Goal: Task Accomplishment & Management: Manage account settings

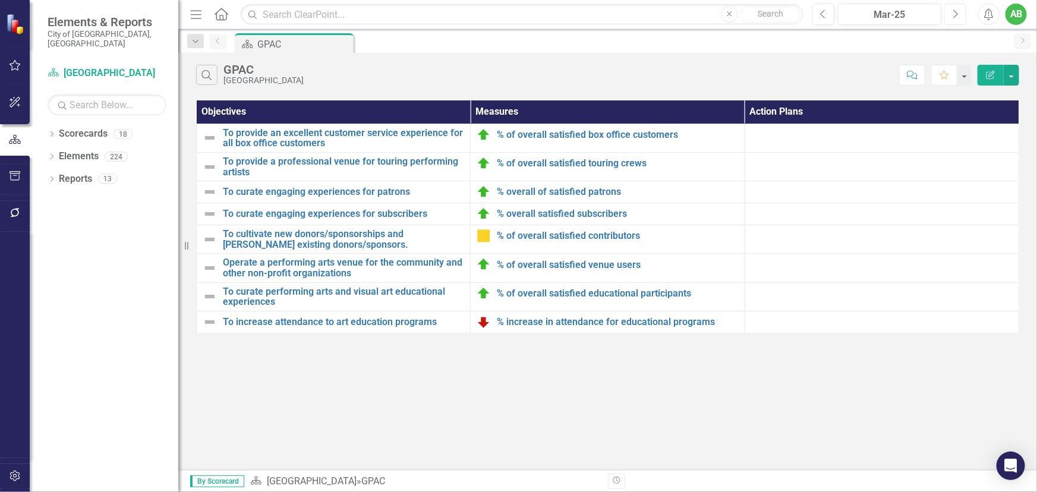
click at [951, 24] on button "Next" at bounding box center [955, 14] width 22 height 21
click at [957, 17] on icon "Next" at bounding box center [955, 14] width 7 height 11
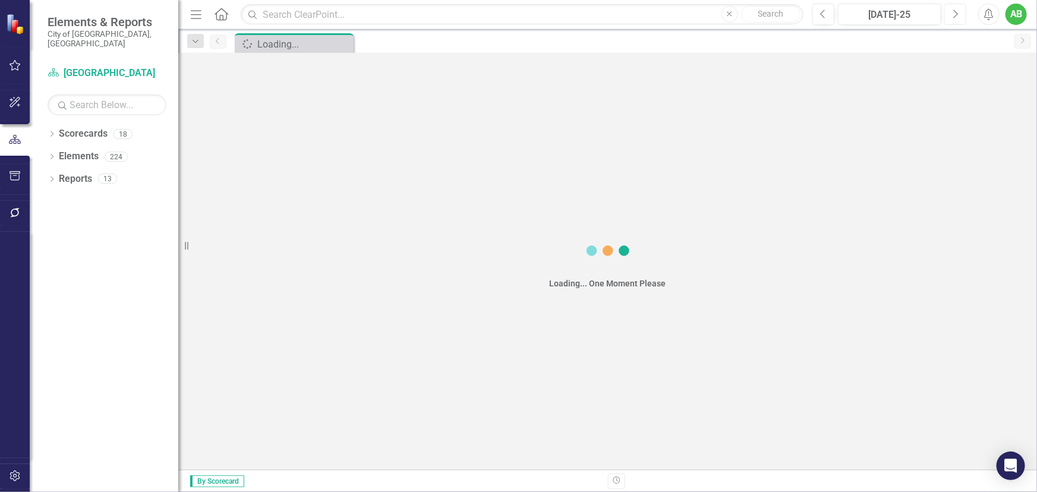
click at [957, 17] on icon "Next" at bounding box center [955, 14] width 7 height 11
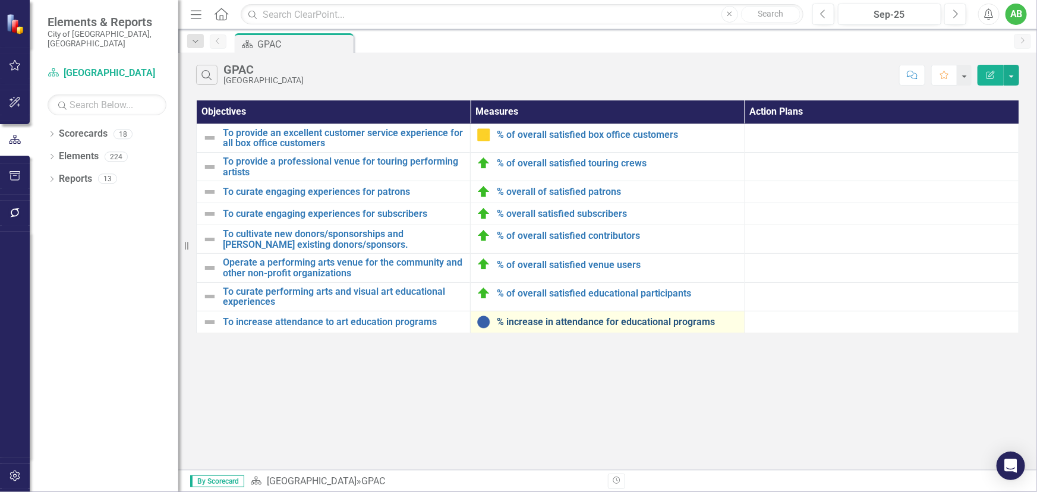
click at [566, 322] on link "% increase in attendance for educational programs" at bounding box center [617, 322] width 241 height 11
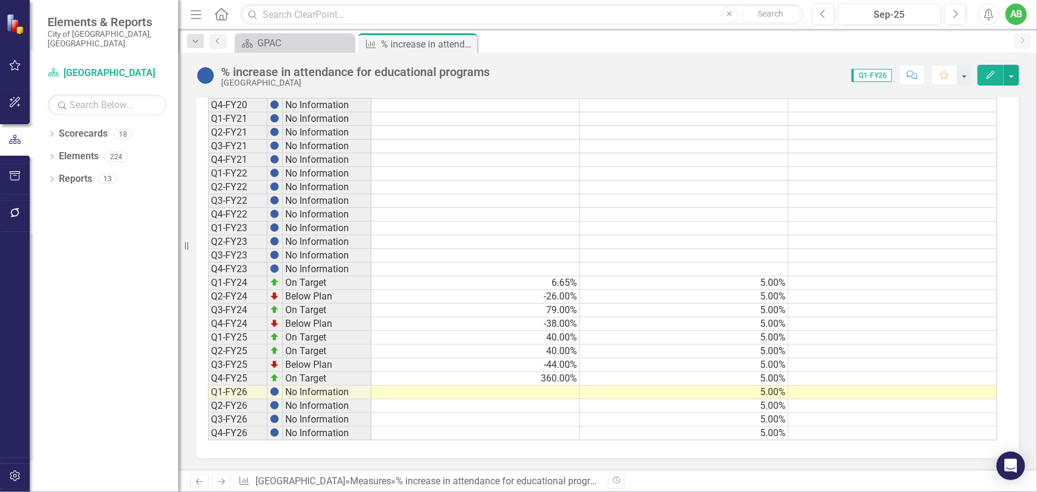
scroll to position [939, 0]
click at [568, 389] on td at bounding box center [475, 393] width 209 height 14
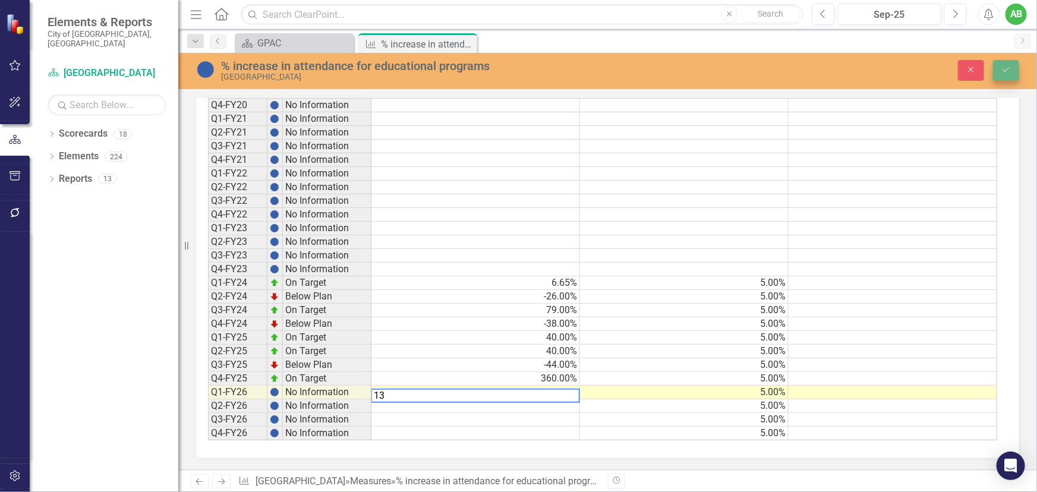
type textarea "13"
click at [1004, 70] on icon "Save" at bounding box center [1006, 69] width 11 height 8
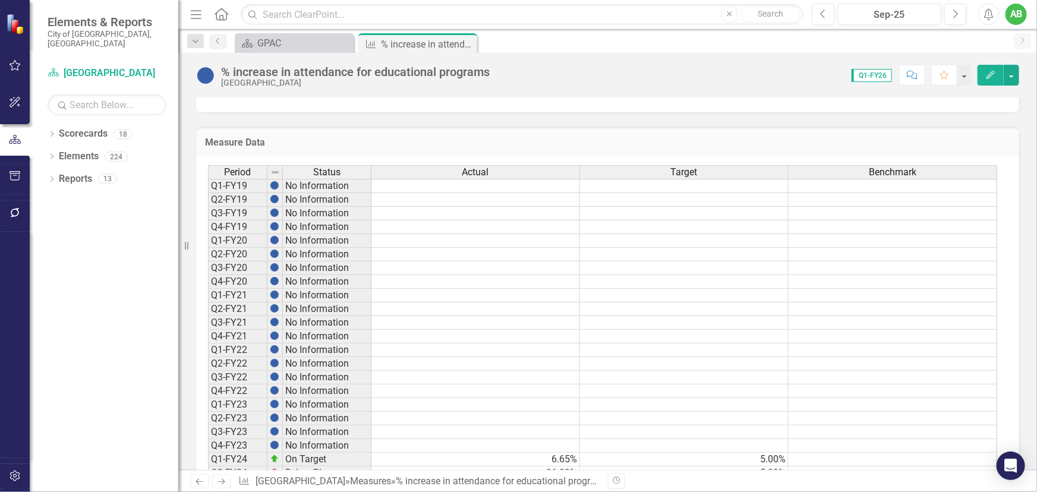
scroll to position [918, 0]
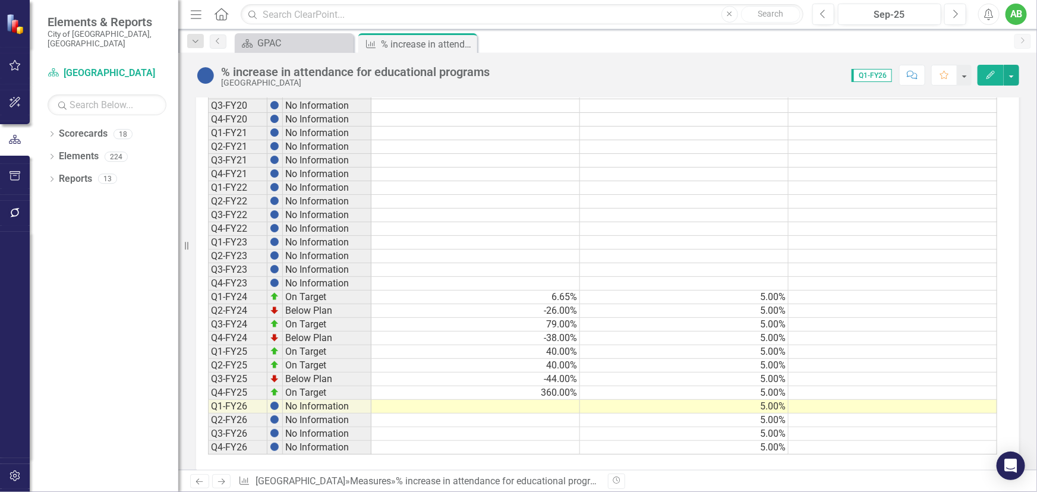
click at [551, 411] on td at bounding box center [475, 407] width 209 height 14
type textarea "13"
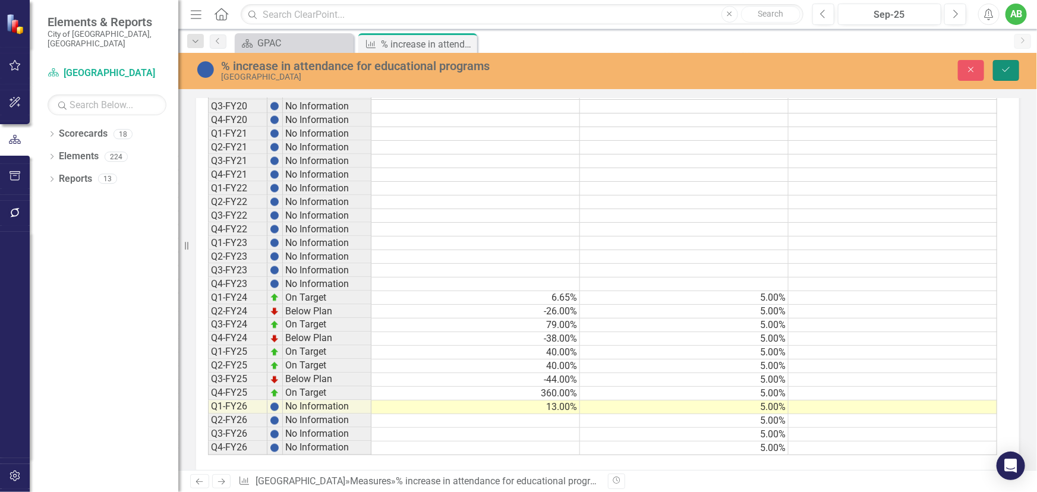
click at [1009, 71] on icon "Save" at bounding box center [1006, 69] width 11 height 8
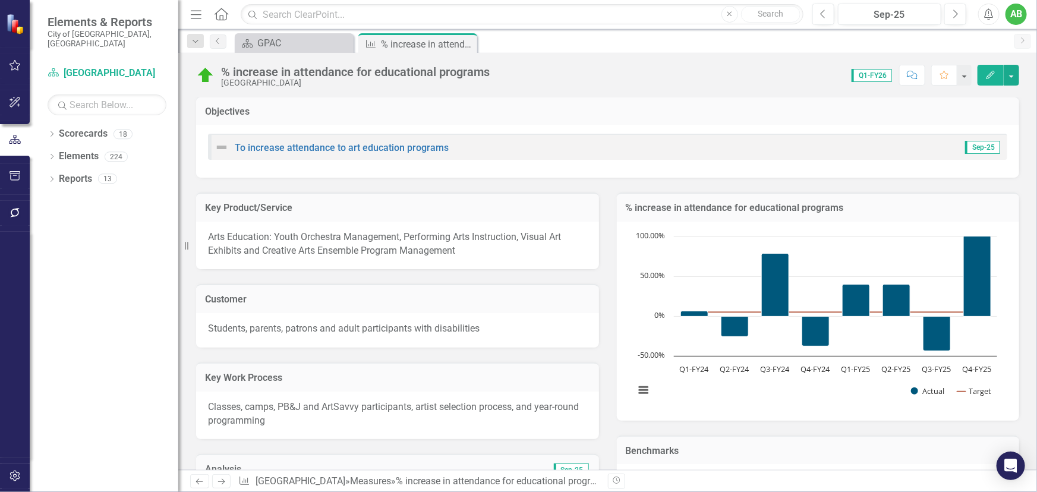
scroll to position [75, 0]
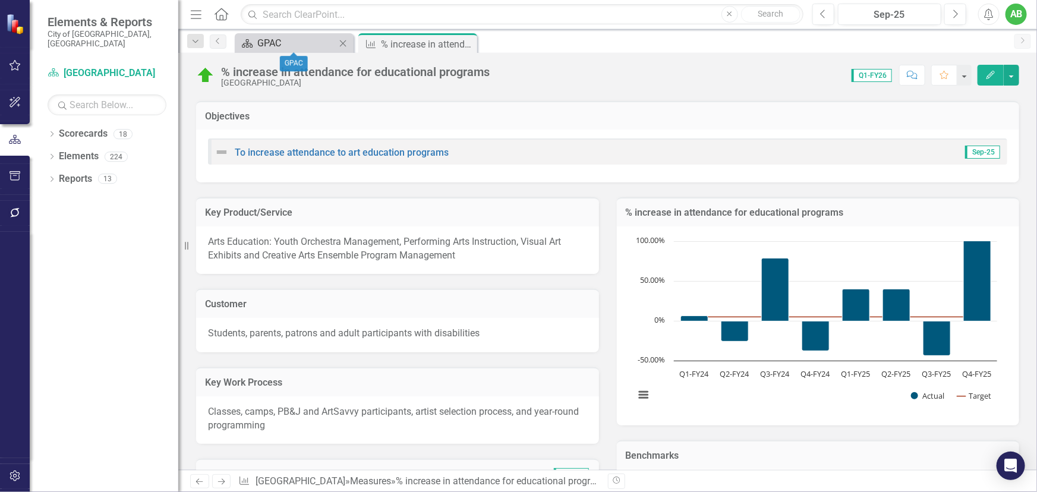
click at [307, 45] on div "GPAC" at bounding box center [296, 43] width 78 height 15
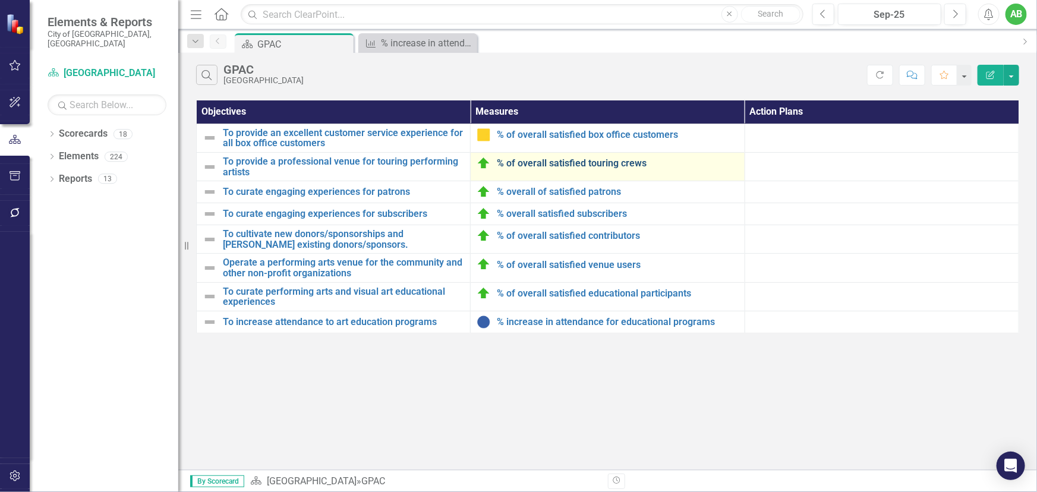
click at [592, 166] on link "% of overall satisfied touring crews" at bounding box center [617, 163] width 241 height 11
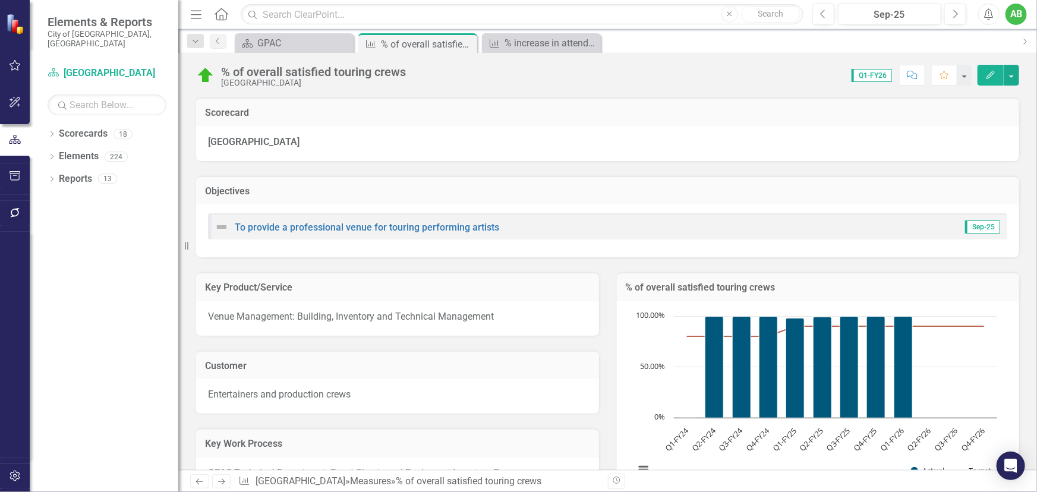
click at [872, 295] on td "% of overall satisfied touring crews" at bounding box center [818, 288] width 385 height 15
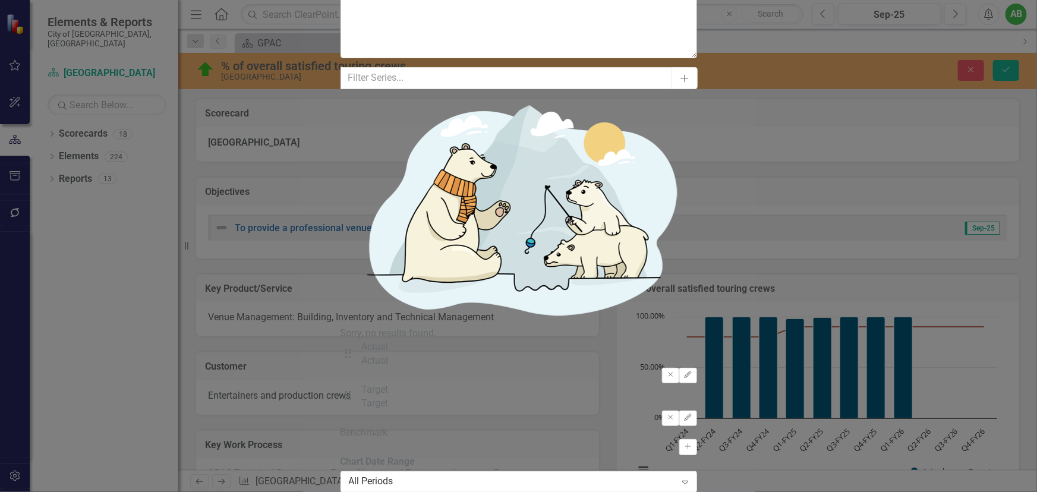
scroll to position [153, 0]
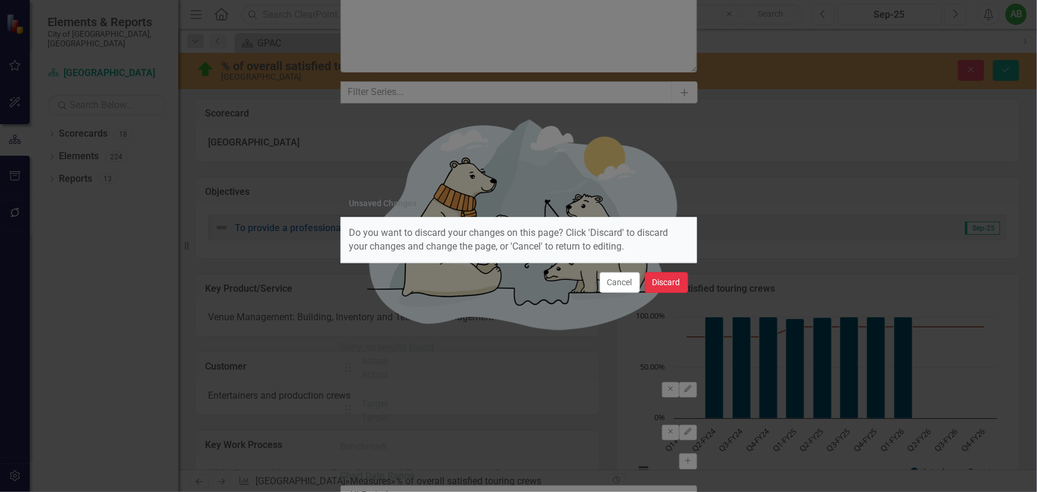
click at [661, 287] on button "Discard" at bounding box center [666, 282] width 43 height 21
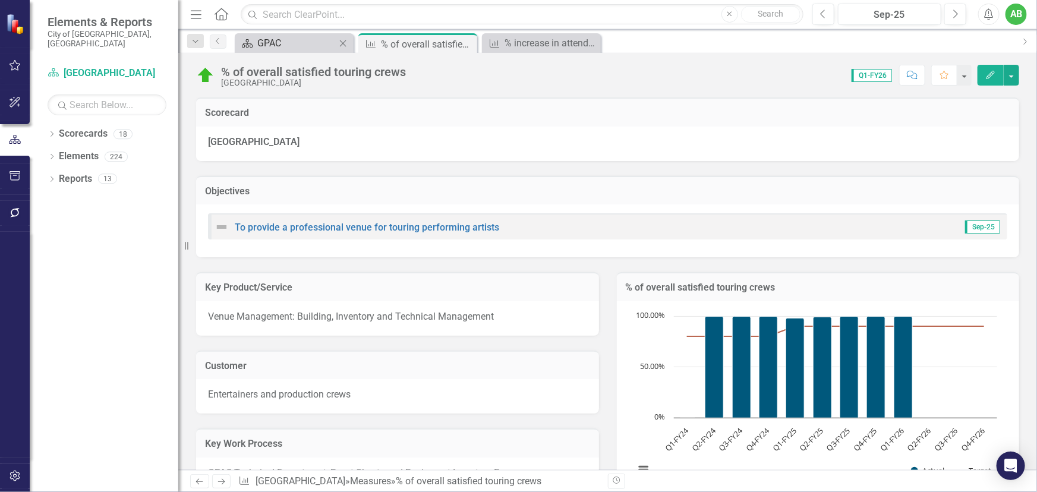
click at [301, 45] on div "GPAC" at bounding box center [296, 43] width 78 height 15
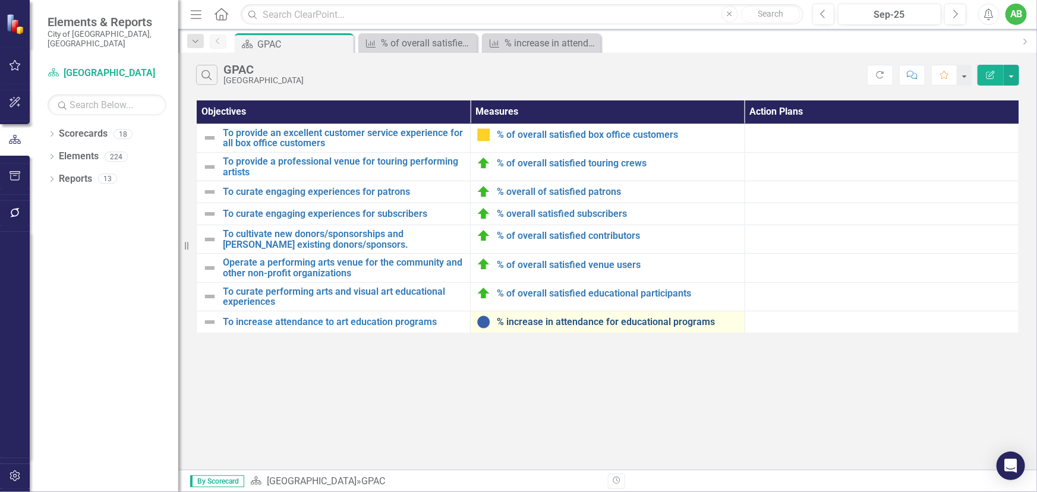
click at [585, 317] on link "% increase in attendance for educational programs" at bounding box center [617, 322] width 241 height 11
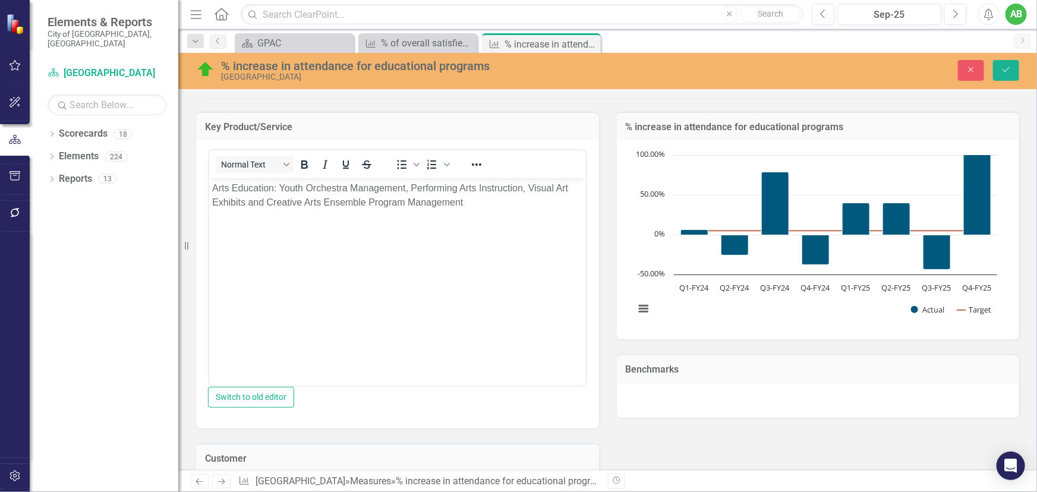
click at [903, 124] on h3 "% increase in attendance for educational programs" at bounding box center [818, 127] width 385 height 11
click at [866, 128] on h3 "% increase in attendance for educational programs" at bounding box center [818, 127] width 385 height 11
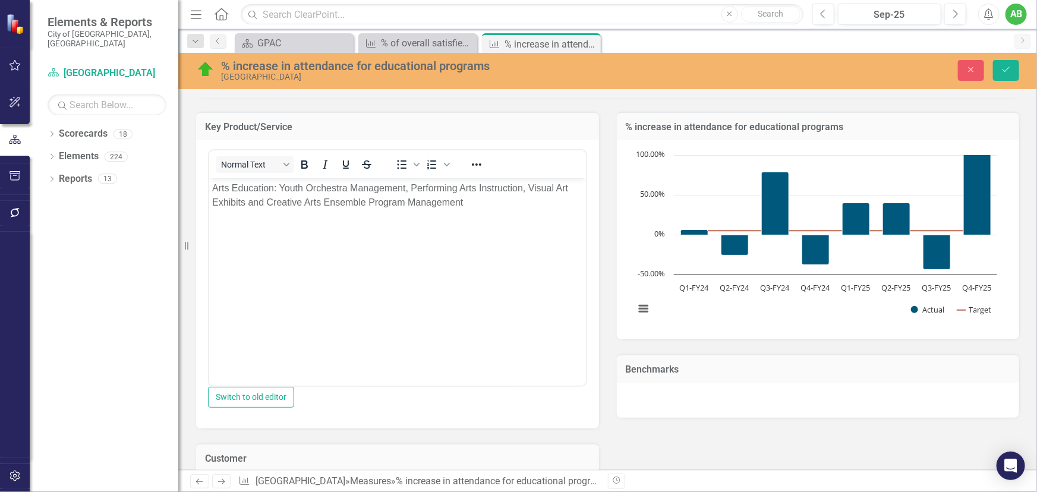
click at [866, 128] on h3 "% increase in attendance for educational programs" at bounding box center [818, 127] width 385 height 11
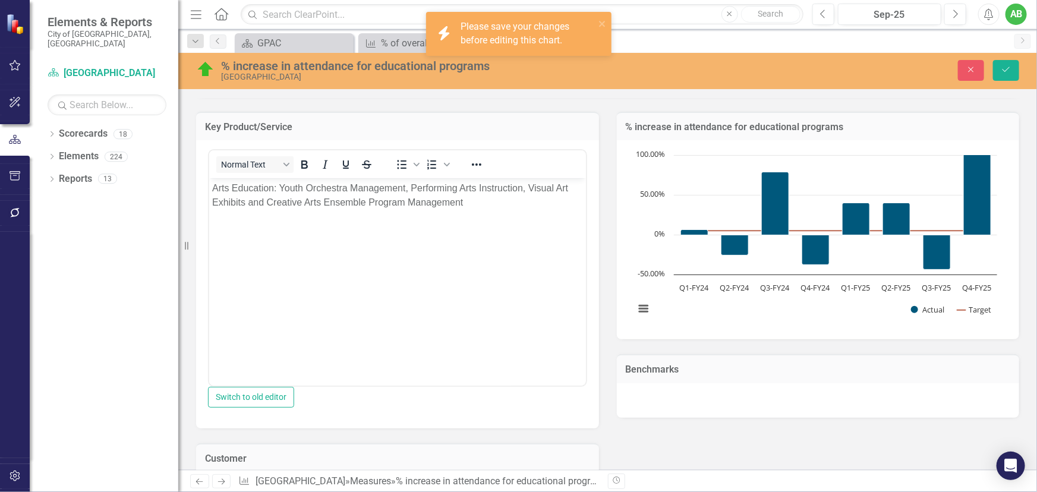
click at [1020, 65] on div "Close Save" at bounding box center [858, 70] width 340 height 21
click at [1010, 71] on icon "Save" at bounding box center [1006, 69] width 11 height 8
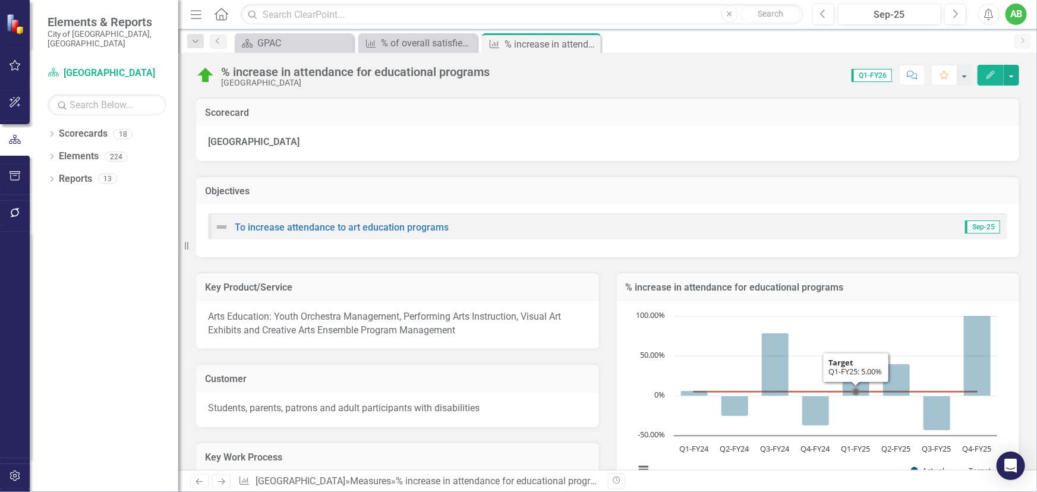
click at [855, 314] on rect "Interactive chart" at bounding box center [816, 399] width 374 height 178
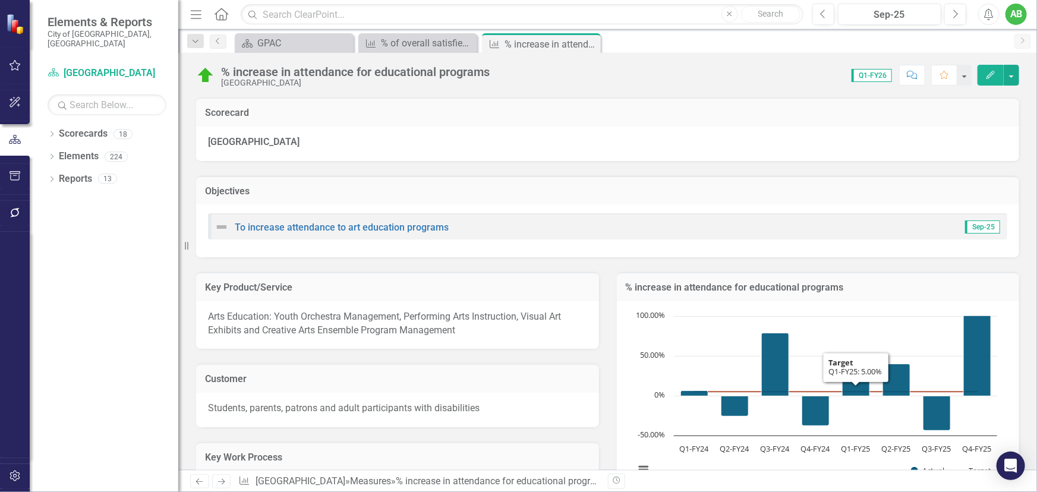
click at [855, 314] on rect "Interactive chart" at bounding box center [816, 399] width 374 height 178
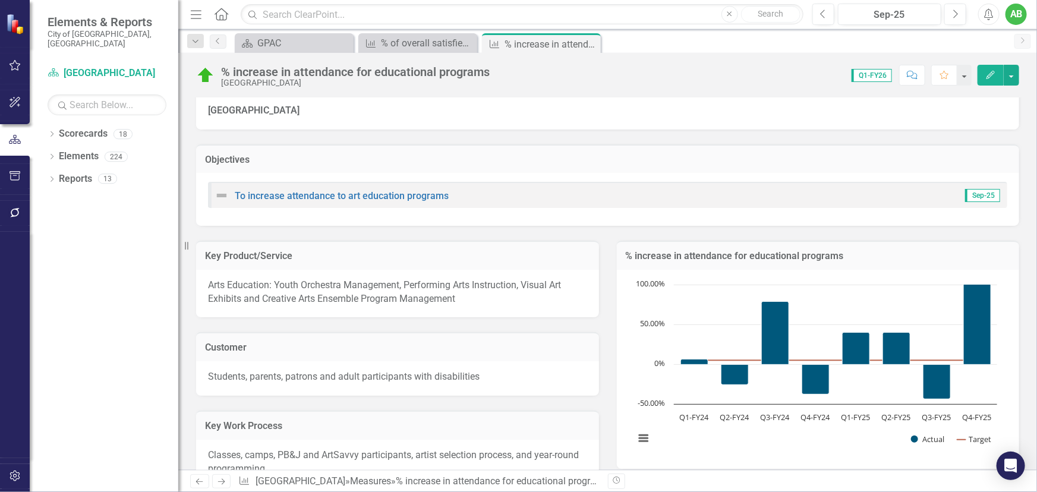
scroll to position [21, 0]
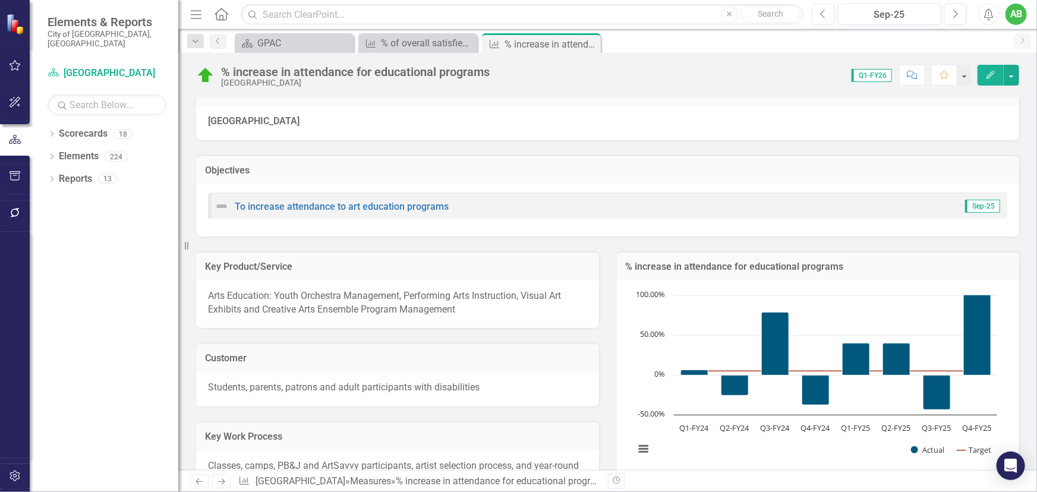
click at [842, 266] on h3 "% increase in attendance for educational programs" at bounding box center [818, 266] width 385 height 11
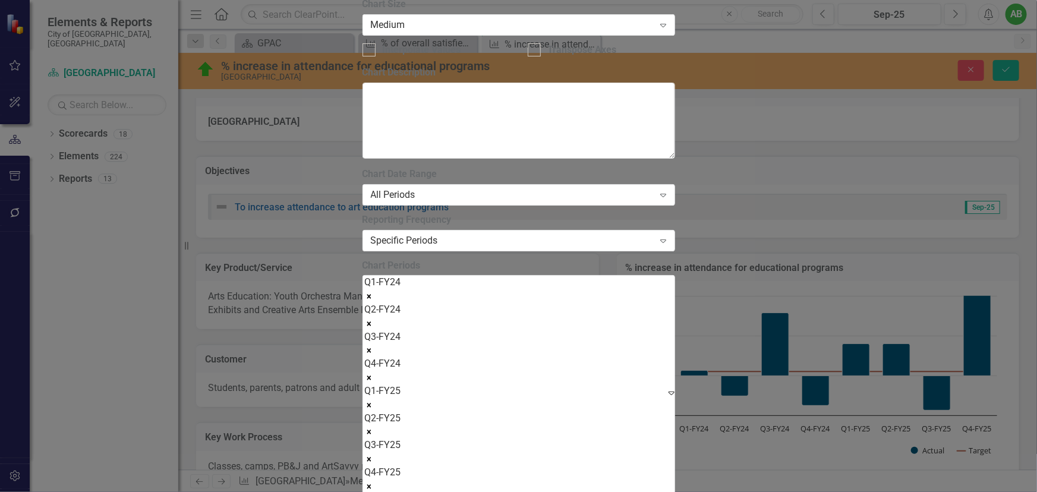
click at [401, 276] on div "Q1-FY24 Q2-FY24 Q3-FY24 Q4-FY24 Q1-FY25 Q2-FY25 Q3-FY25 Q4-FY25" at bounding box center [383, 393] width 36 height 235
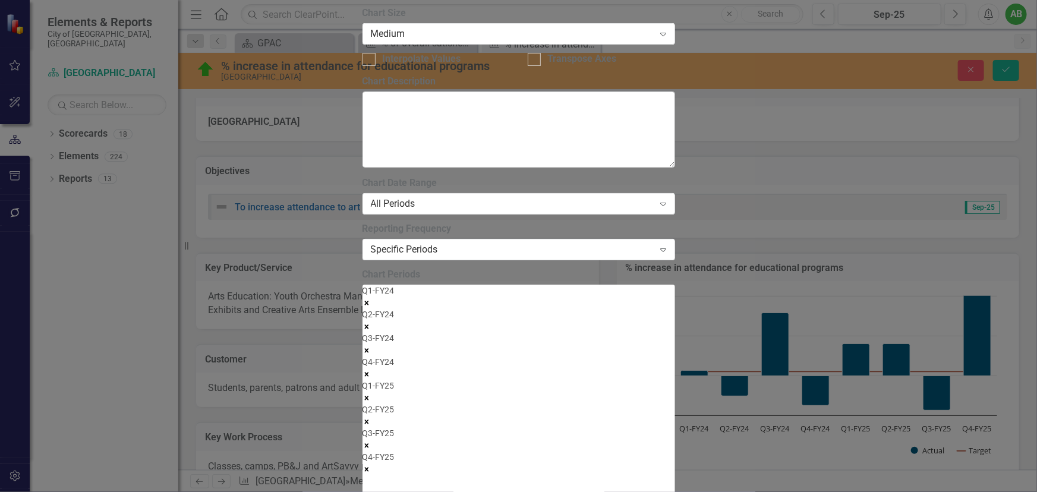
click at [668, 285] on div "Q1-FY24 Q2-FY24 Q3-FY24 Q4-FY24 Q1-FY25 Q2-FY25 Q3-FY25 Q4-FY25" at bounding box center [519, 388] width 313 height 207
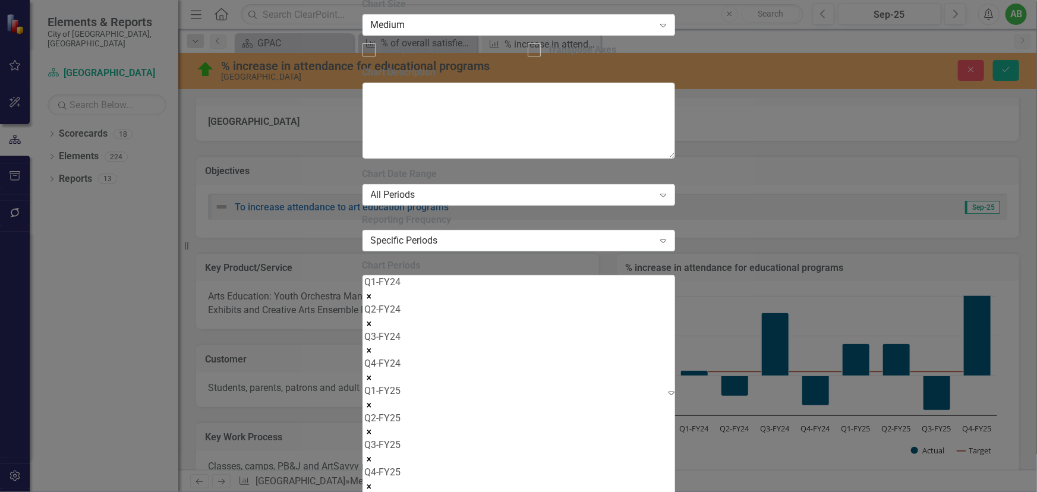
click at [675, 238] on div "From this tab, you define the periods you want included in the chart. For examp…" at bounding box center [519, 355] width 313 height 374
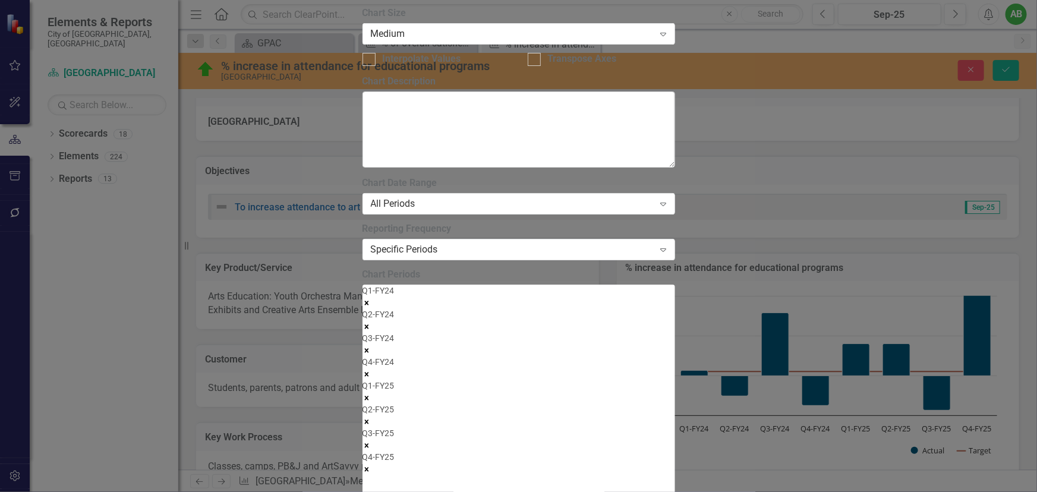
click at [368, 491] on icon "Expand" at bounding box center [365, 497] width 5 height 8
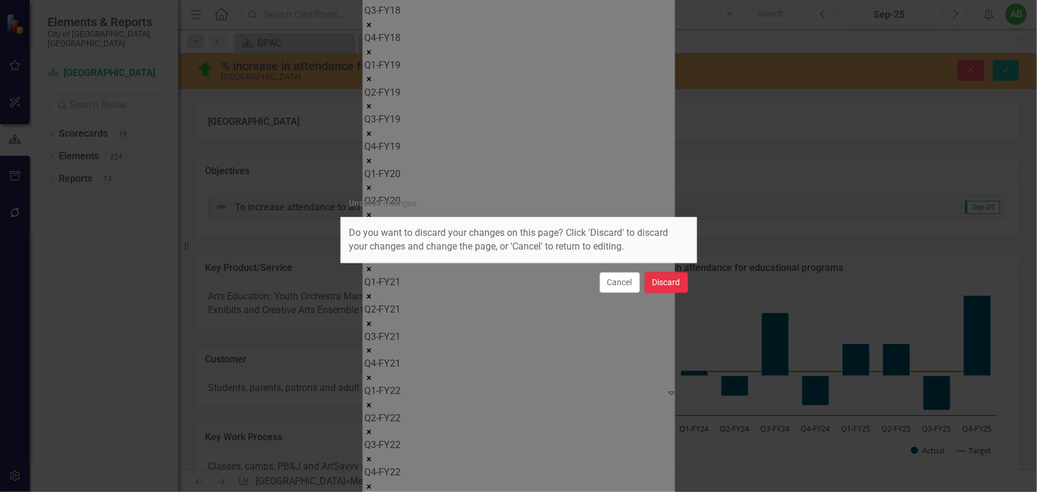
click at [670, 279] on button "Discard" at bounding box center [666, 282] width 43 height 21
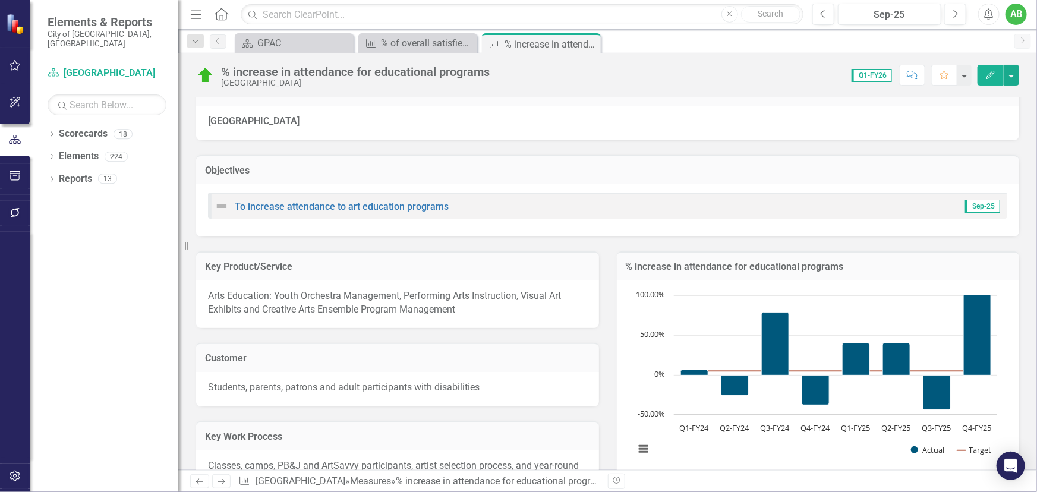
click at [901, 276] on div "% increase in attendance for educational programs" at bounding box center [818, 265] width 403 height 29
click at [900, 276] on div "% increase in attendance for educational programs" at bounding box center [818, 265] width 403 height 29
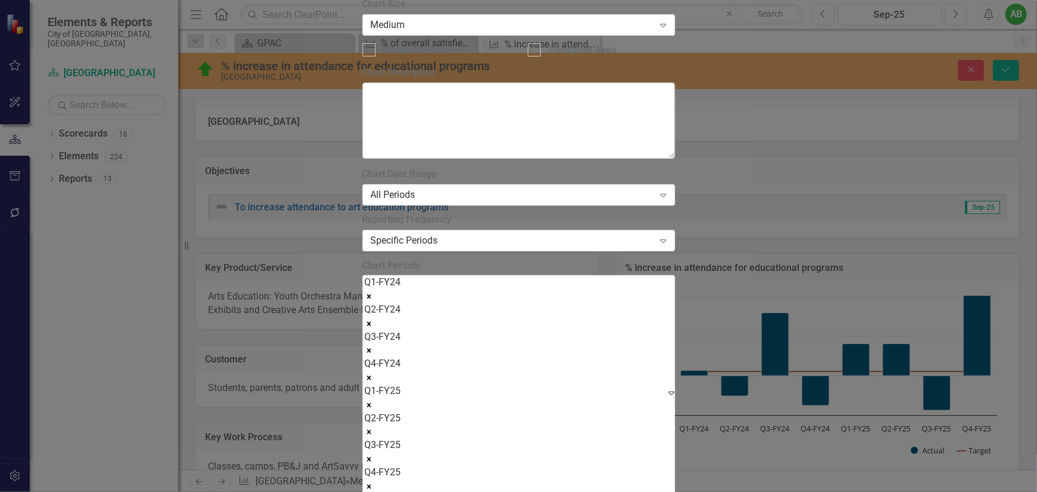
click at [675, 388] on icon "Expand" at bounding box center [672, 393] width 6 height 10
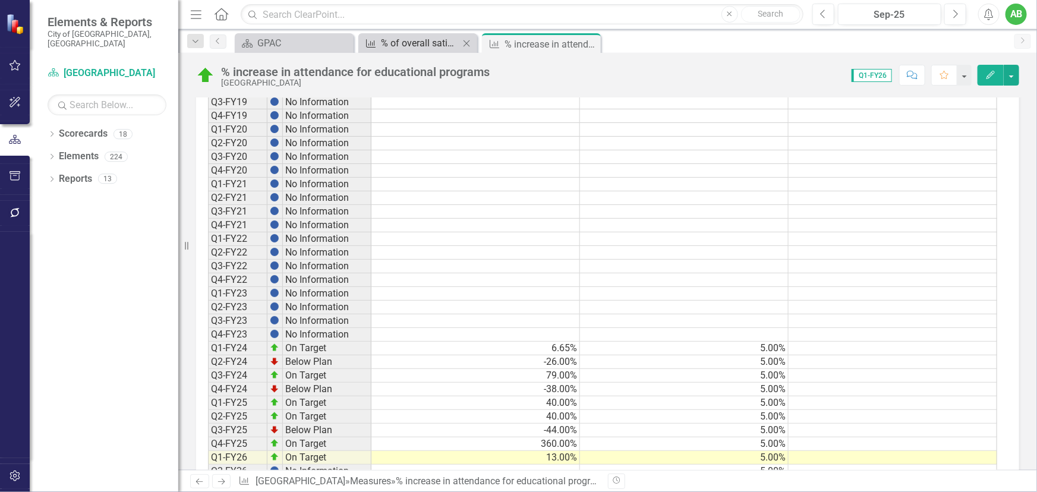
scroll to position [831, 0]
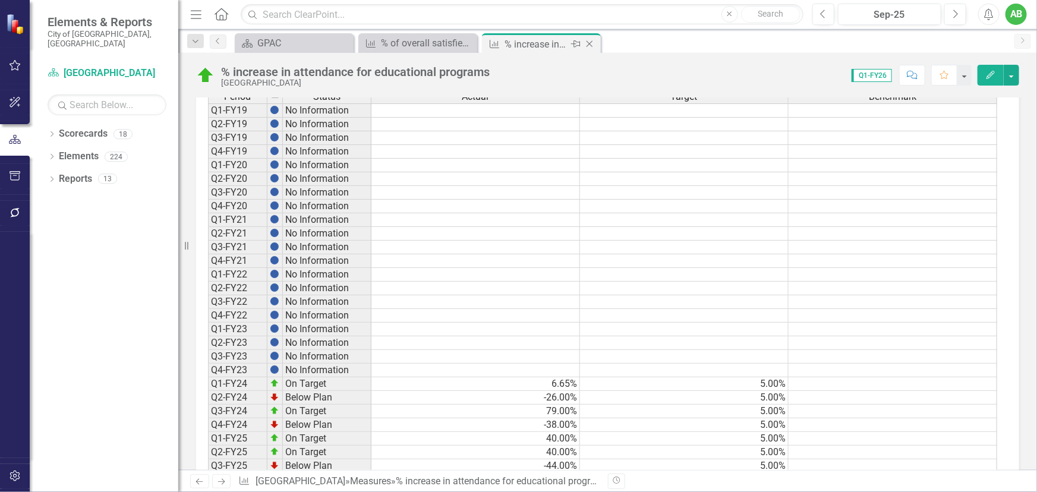
click at [587, 40] on icon "Close" at bounding box center [590, 44] width 12 height 10
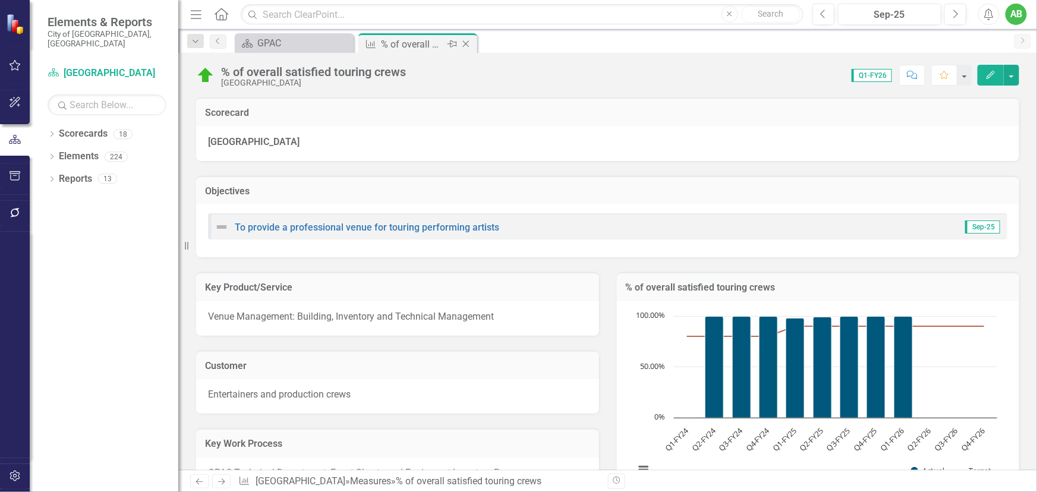
click at [468, 41] on icon at bounding box center [466, 44] width 7 height 7
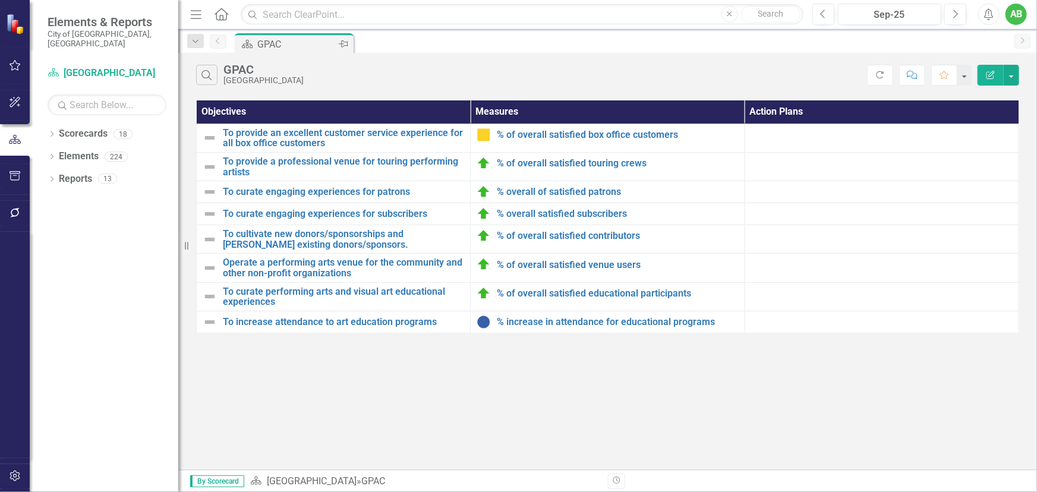
click at [293, 45] on div "GPAC" at bounding box center [296, 44] width 78 height 15
click at [580, 323] on link "% increase in attendance for educational programs" at bounding box center [617, 322] width 241 height 11
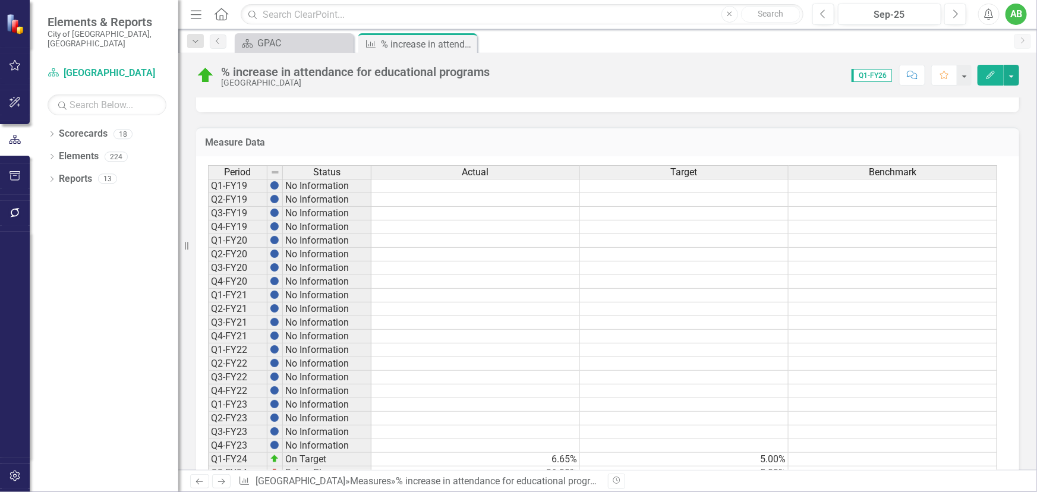
scroll to position [939, 0]
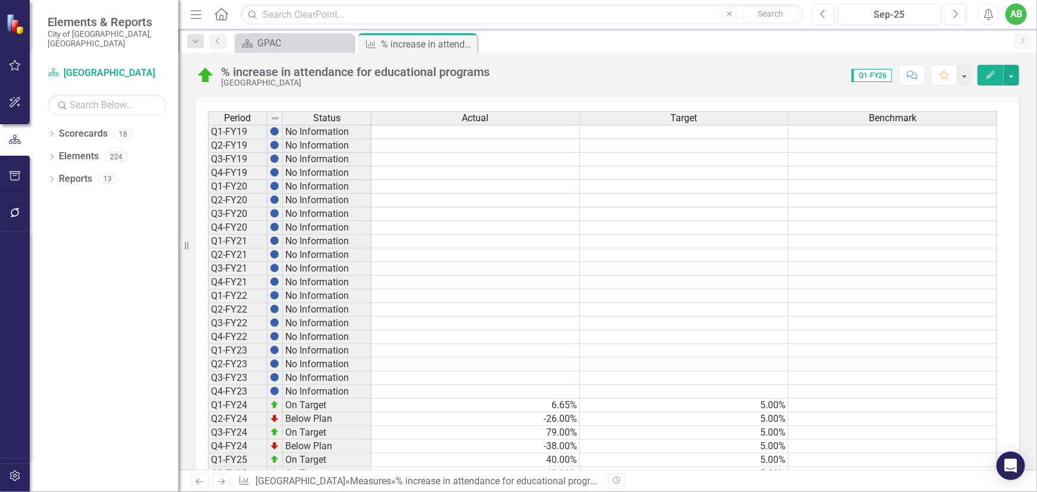
scroll to position [939, 0]
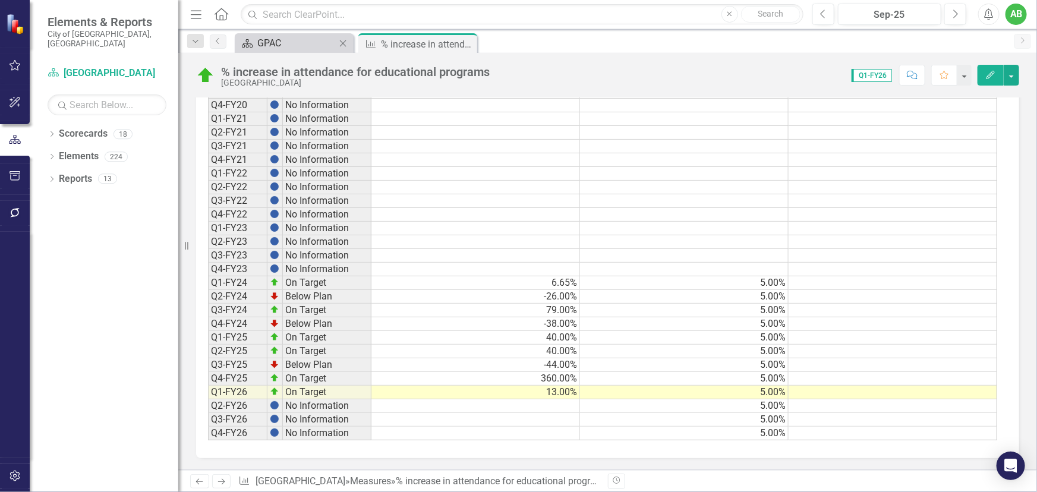
click at [297, 45] on div "GPAC" at bounding box center [296, 43] width 78 height 15
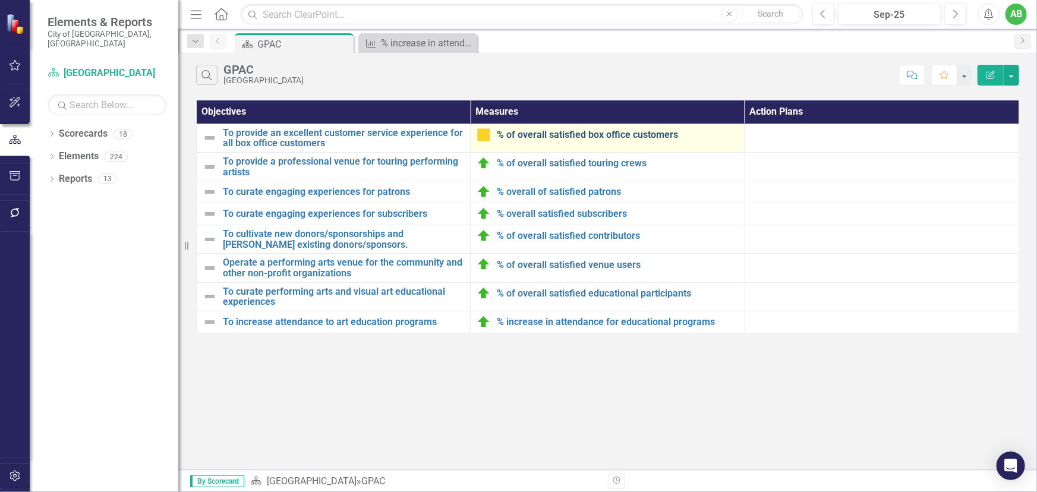
click at [565, 136] on link "% of overall satisfied box office customers" at bounding box center [617, 135] width 241 height 11
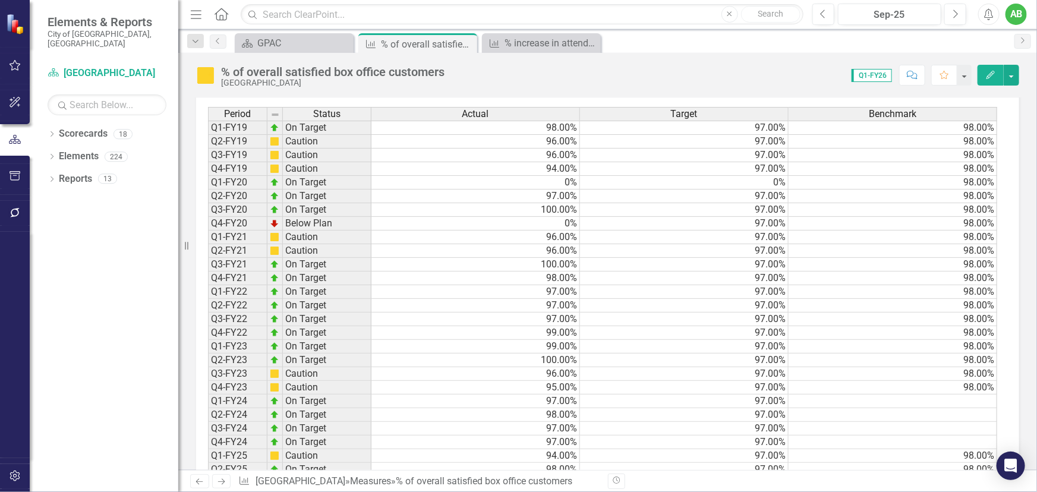
scroll to position [864, 0]
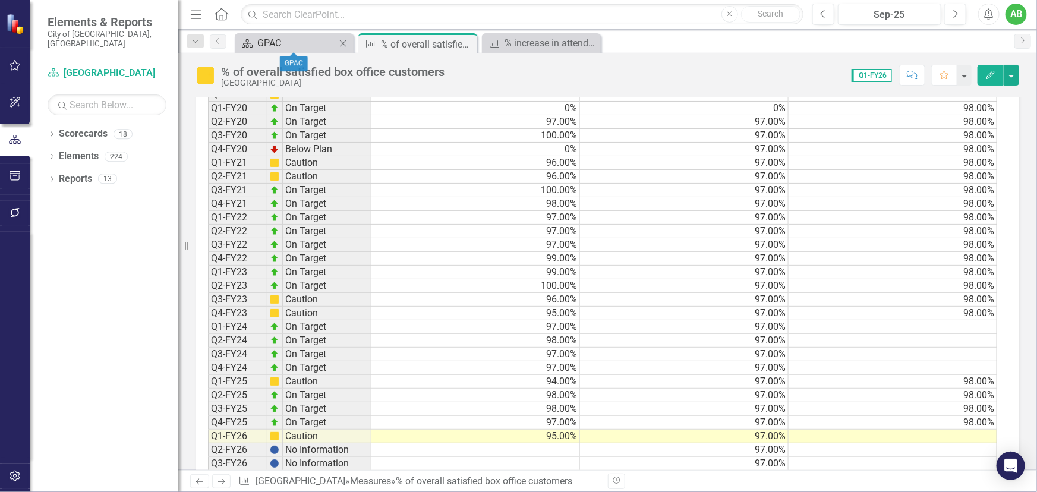
click at [313, 46] on div "GPAC" at bounding box center [296, 43] width 78 height 15
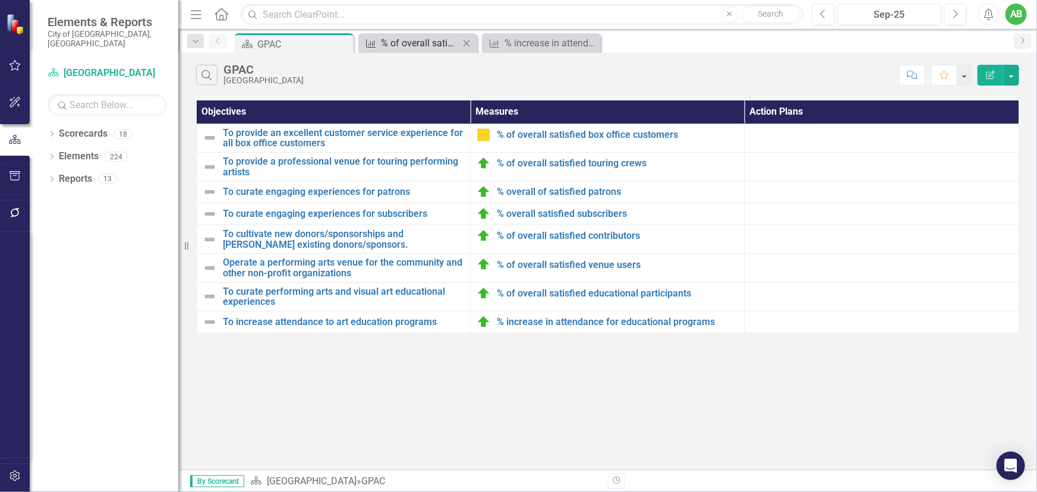
click at [424, 43] on div "% of overall satisfied box office customers" at bounding box center [420, 43] width 78 height 15
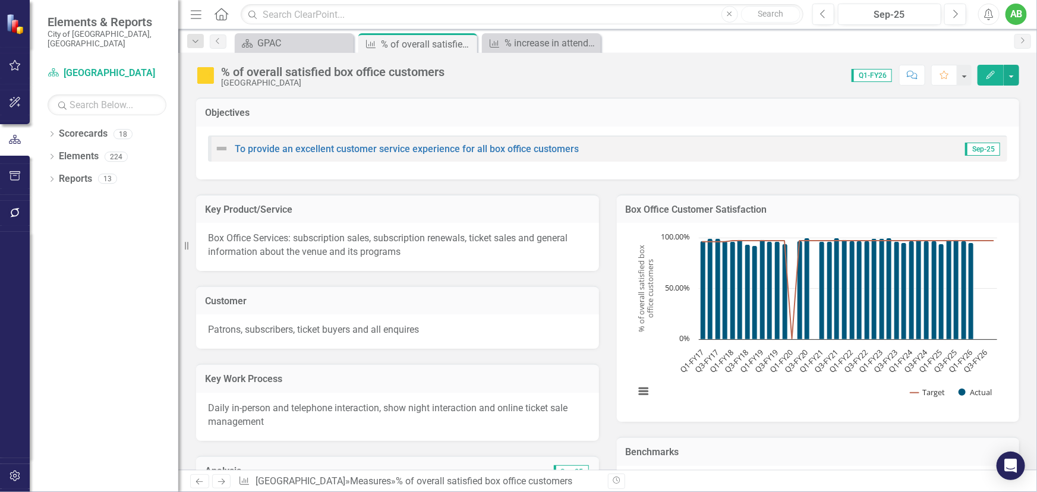
scroll to position [270, 0]
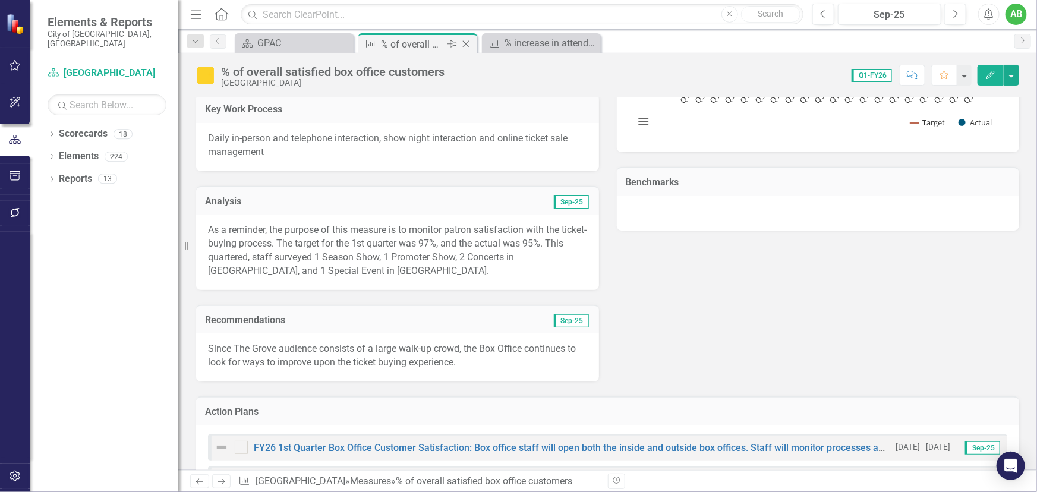
click at [464, 42] on icon "Close" at bounding box center [466, 44] width 12 height 10
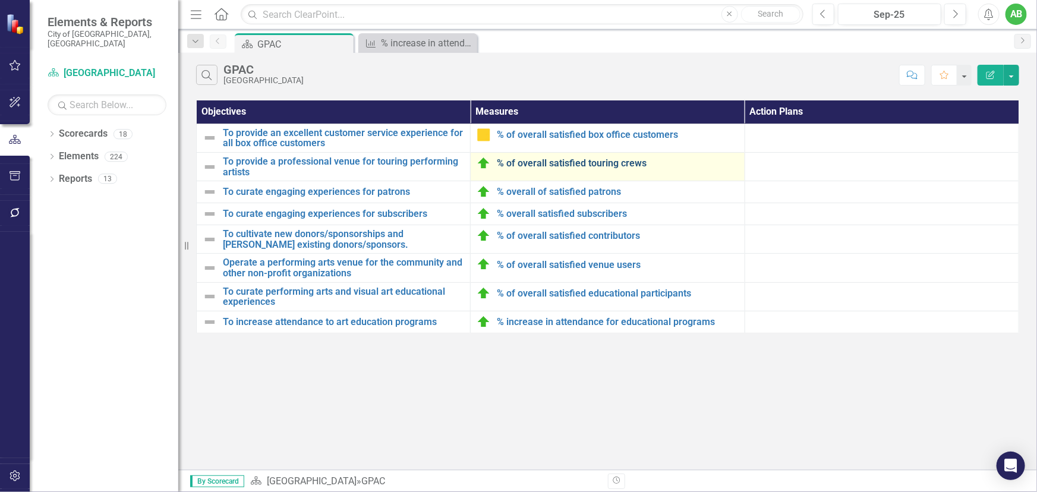
click at [579, 166] on link "% of overall satisfied touring crews" at bounding box center [617, 163] width 241 height 11
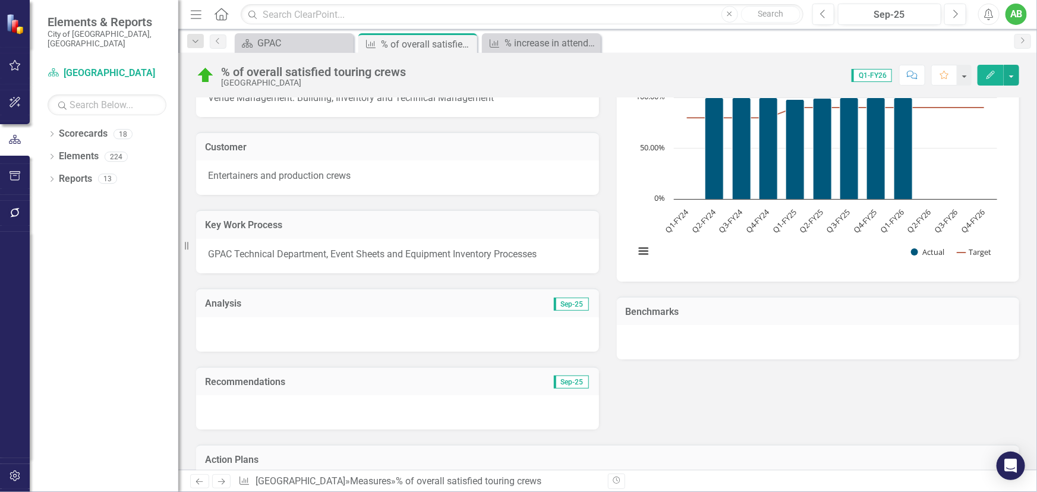
scroll to position [216, 0]
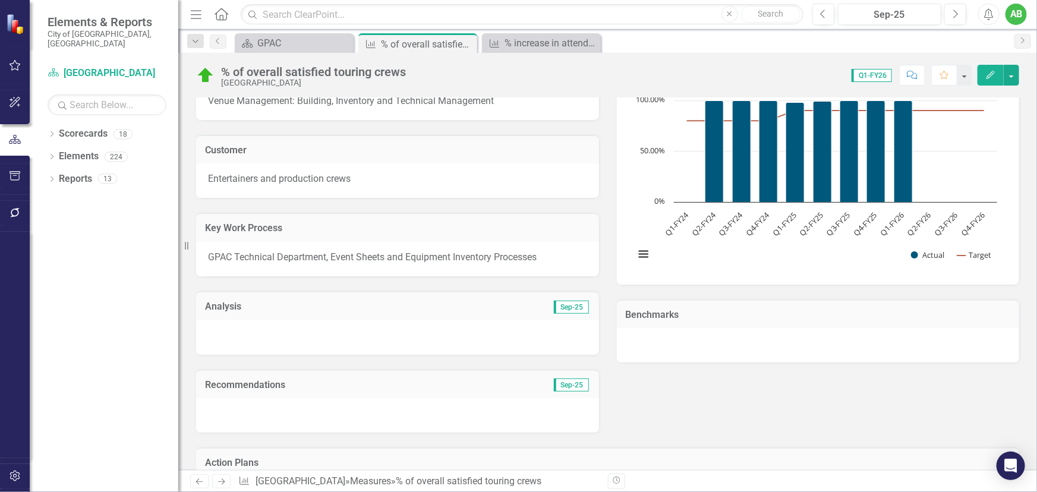
click at [325, 333] on div at bounding box center [397, 337] width 403 height 34
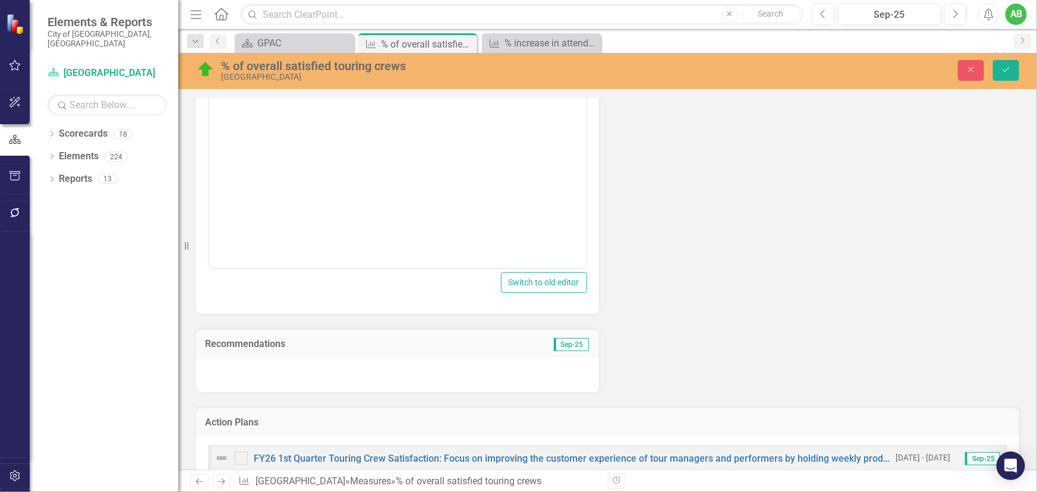
scroll to position [416, 0]
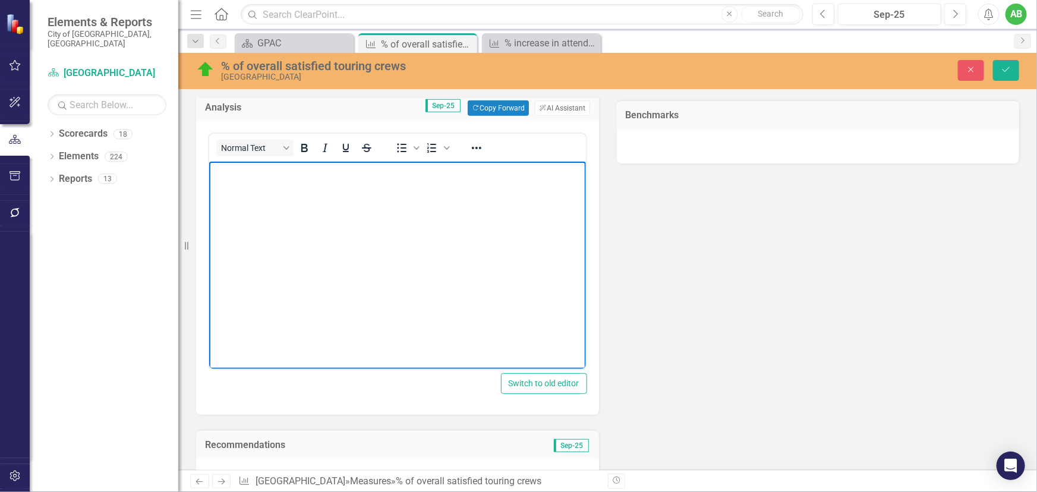
click at [269, 196] on body "Rich Text Area. Press ALT-0 for help." at bounding box center [397, 251] width 377 height 178
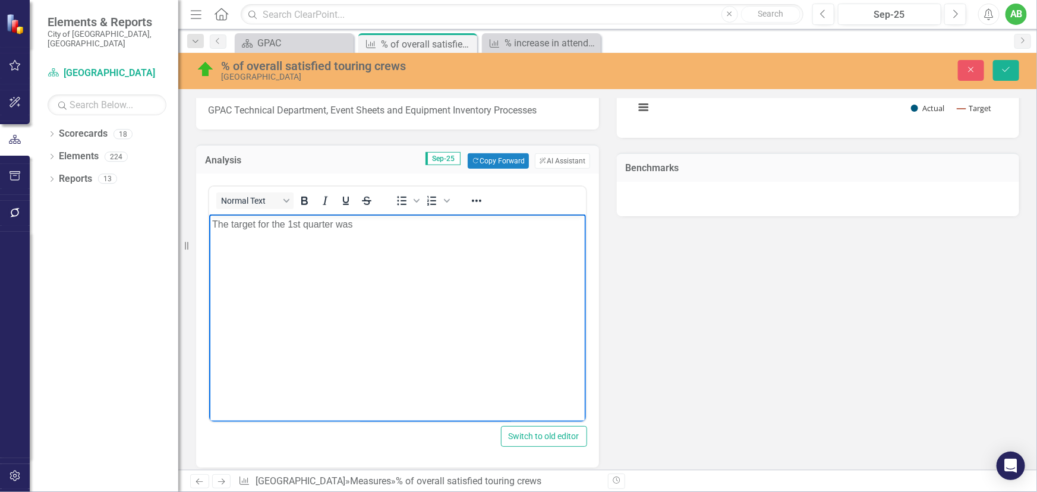
scroll to position [363, 0]
click at [520, 238] on body "The target for the 1st quarter was 90%, and the actual was 100%/" at bounding box center [397, 304] width 377 height 178
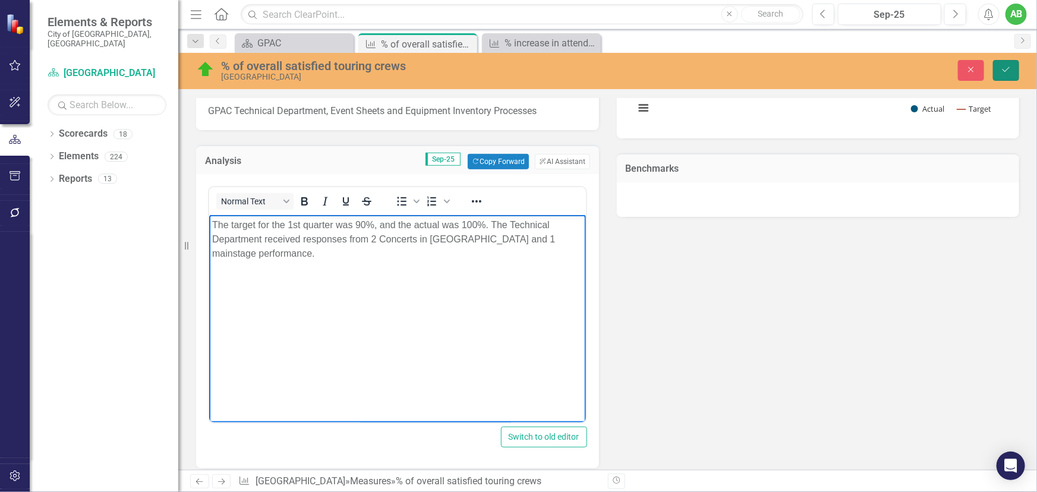
click at [1015, 70] on button "Save" at bounding box center [1006, 70] width 26 height 21
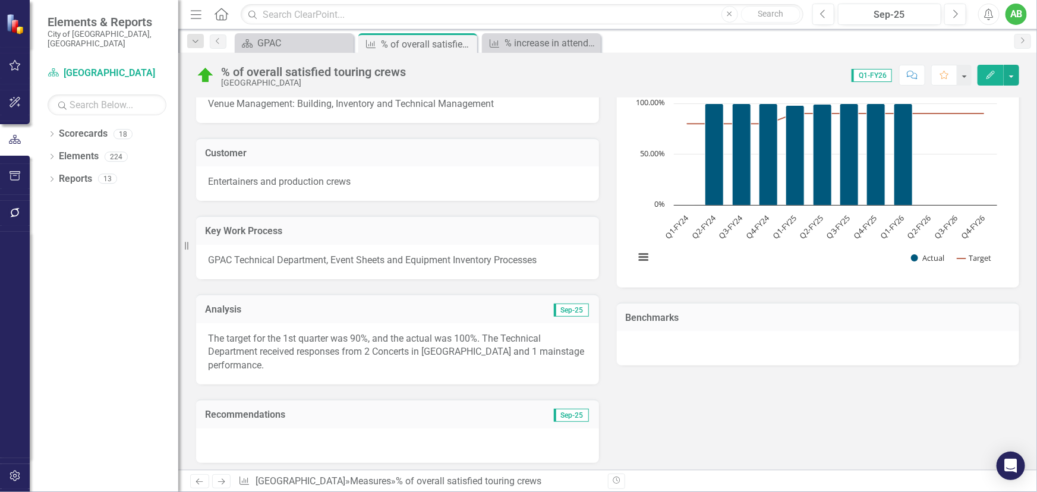
scroll to position [216, 0]
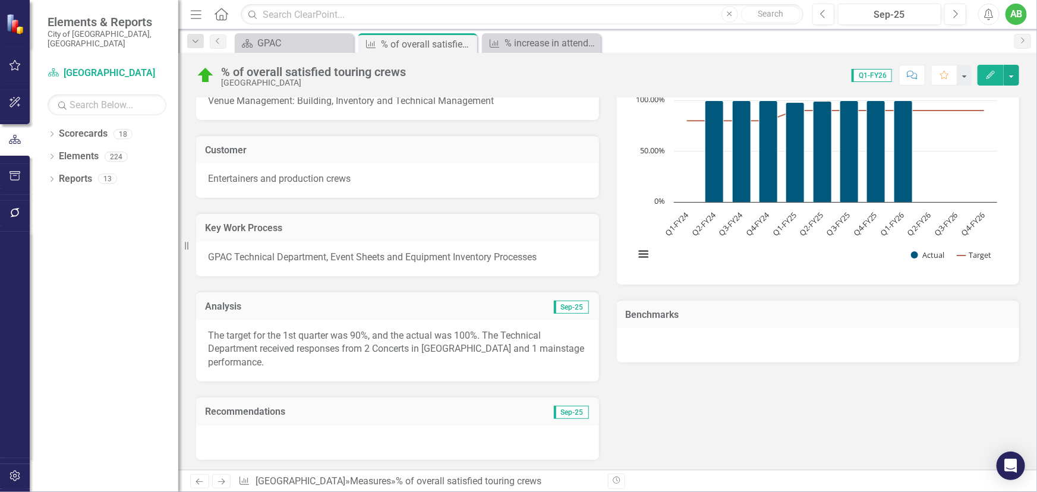
click at [304, 368] on div "The target for the 1st quarter was 90%, and the actual was 100%. The Technical …" at bounding box center [397, 351] width 403 height 62
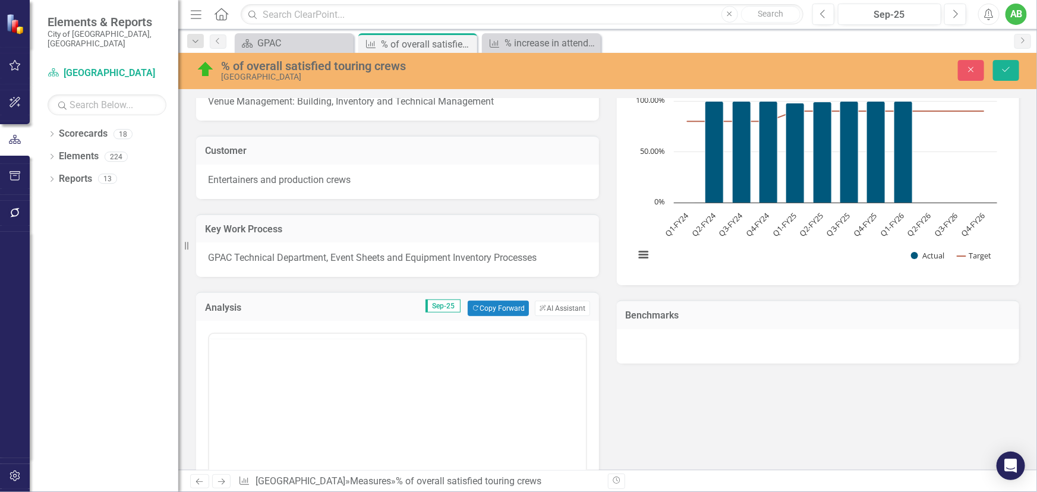
scroll to position [0, 0]
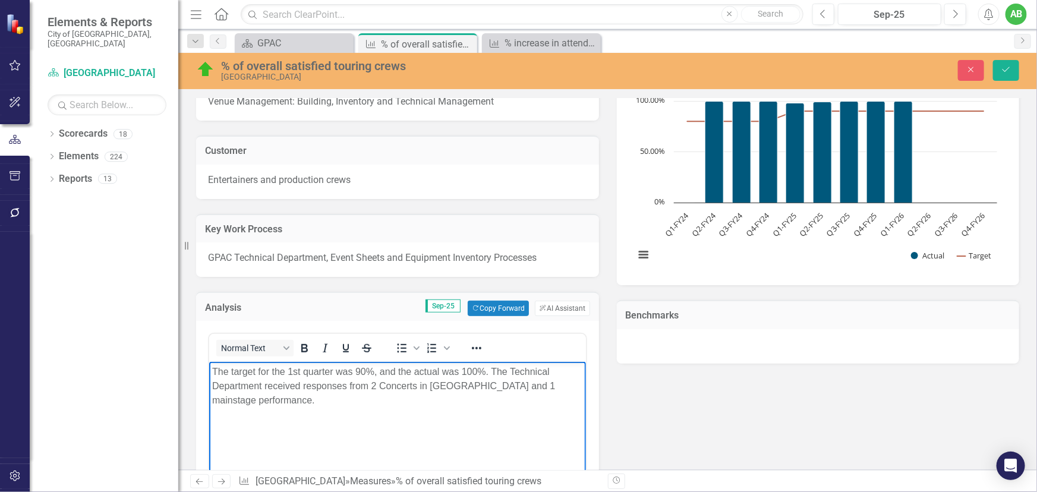
click at [309, 409] on body "The target for the 1st quarter was 90%, and the actual was 100%. The Technical …" at bounding box center [397, 451] width 377 height 178
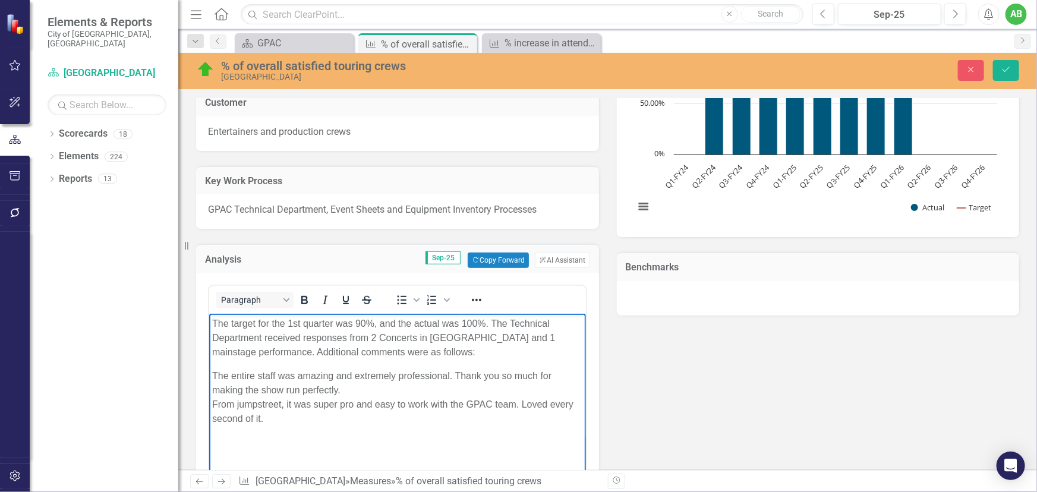
scroll to position [324, 0]
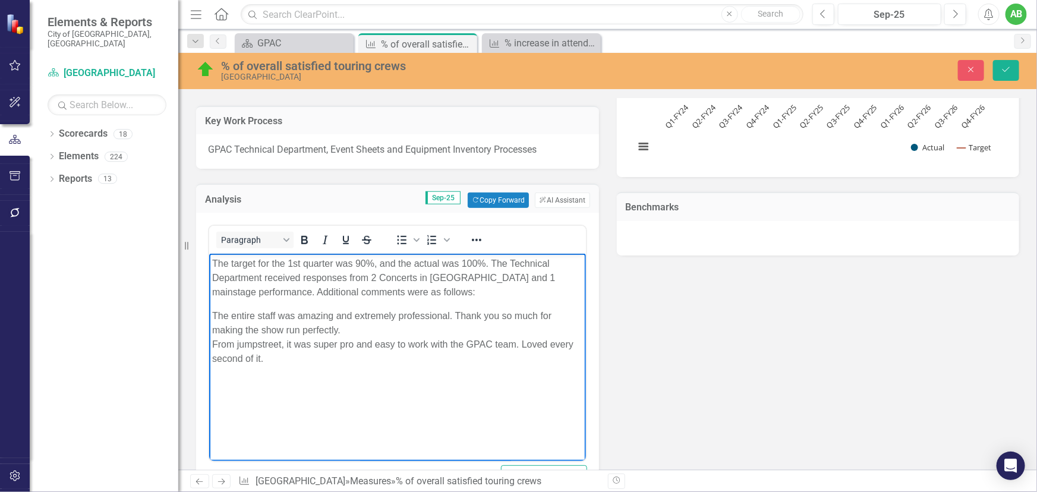
click at [347, 334] on div "The entire staff was amazing and extremely professional. Thank you so much for …" at bounding box center [397, 323] width 371 height 29
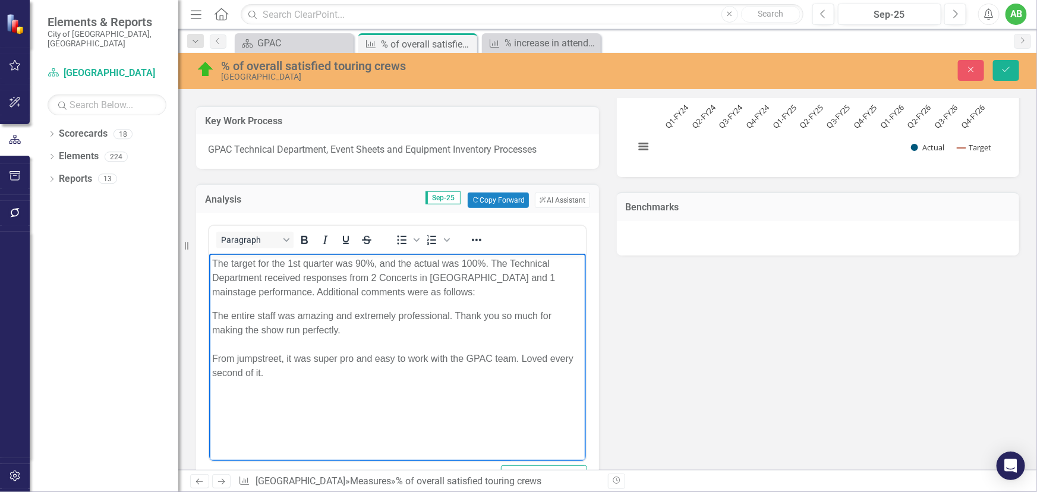
click at [249, 397] on body "The target for the 1st quarter was 90%, and the actual was 100%. The Technical …" at bounding box center [397, 343] width 377 height 178
click at [278, 379] on div "From jumpstreet, it was super pro and easy to work with the GPAC team. Loved ev…" at bounding box center [397, 366] width 371 height 29
click at [245, 416] on body "The target for the 1st quarter was 90%, and the actual was 100%. The Technical …" at bounding box center [397, 343] width 377 height 178
click at [280, 385] on body "The target for the 1st quarter was 90%, and the actual was 100%. The Technical …" at bounding box center [397, 343] width 377 height 178
click at [240, 357] on div "From jumpstreet, it was super pro and easy to work with the GPAC team. Loved ev…" at bounding box center [397, 366] width 371 height 29
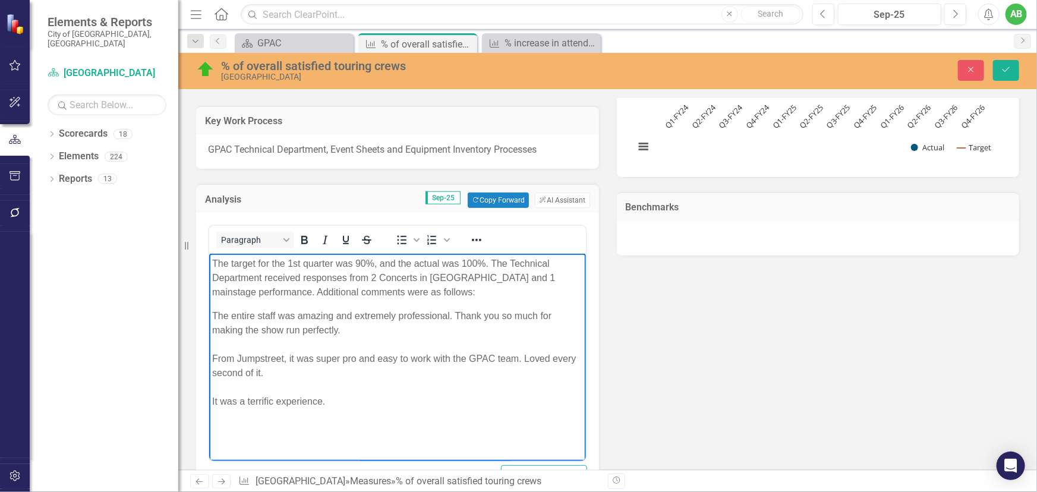
click at [345, 404] on div "It was a terrific experience." at bounding box center [397, 402] width 371 height 14
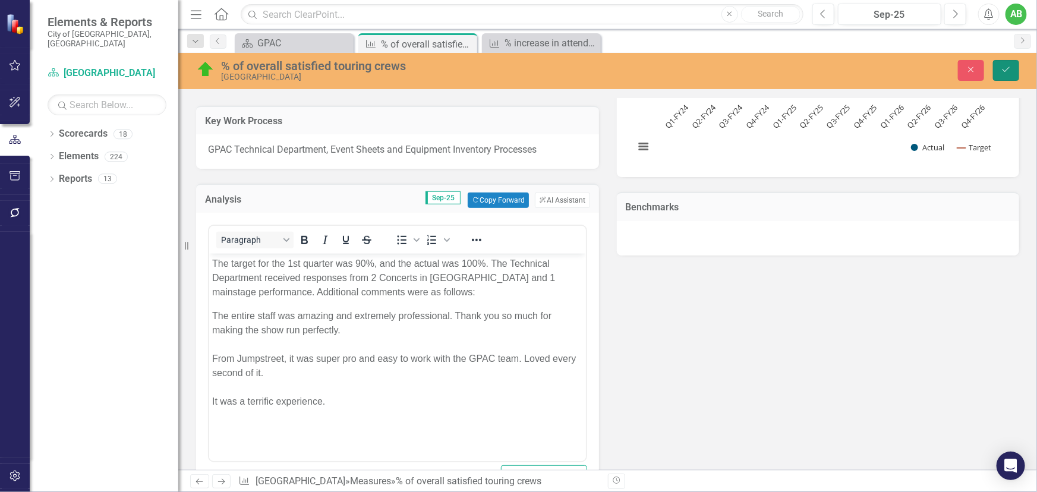
click at [1000, 68] on button "Save" at bounding box center [1006, 70] width 26 height 21
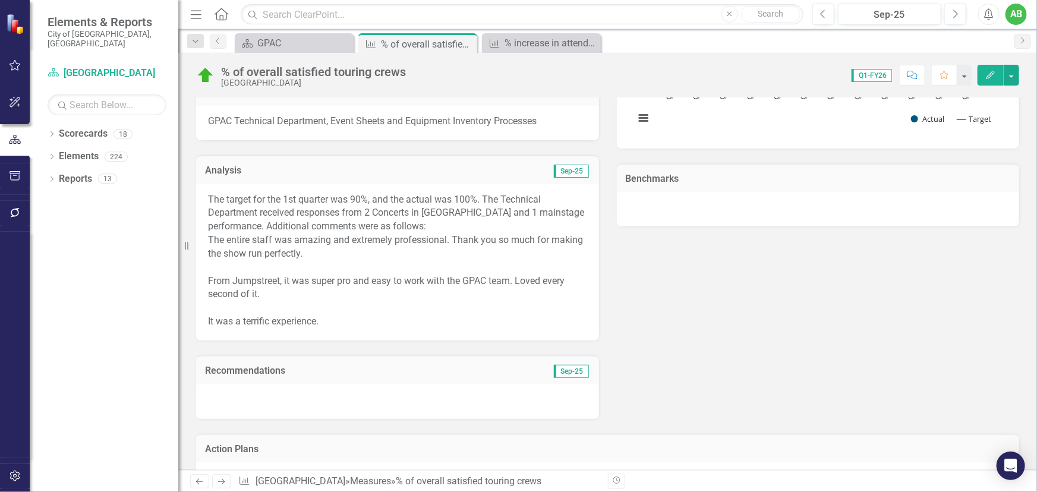
scroll to position [378, 0]
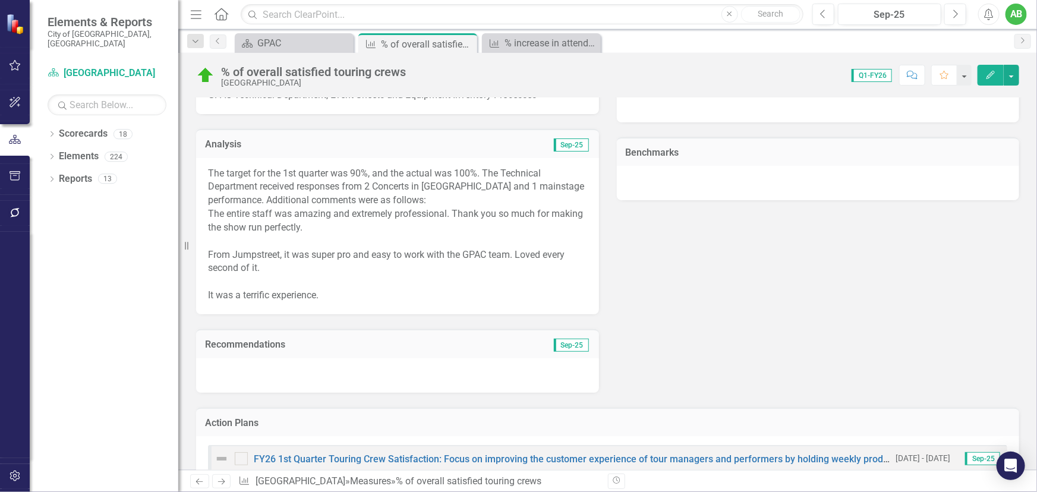
click at [289, 378] on div at bounding box center [397, 375] width 403 height 34
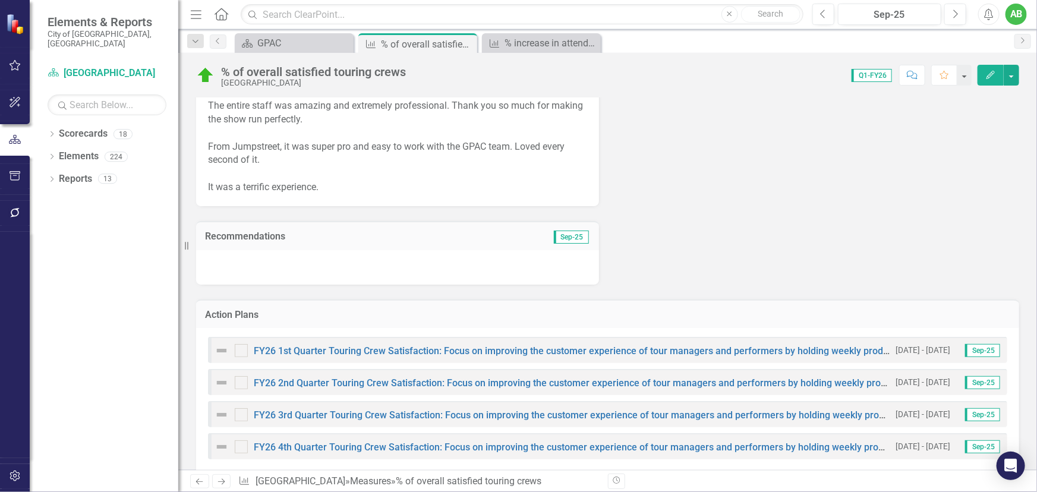
scroll to position [432, 0]
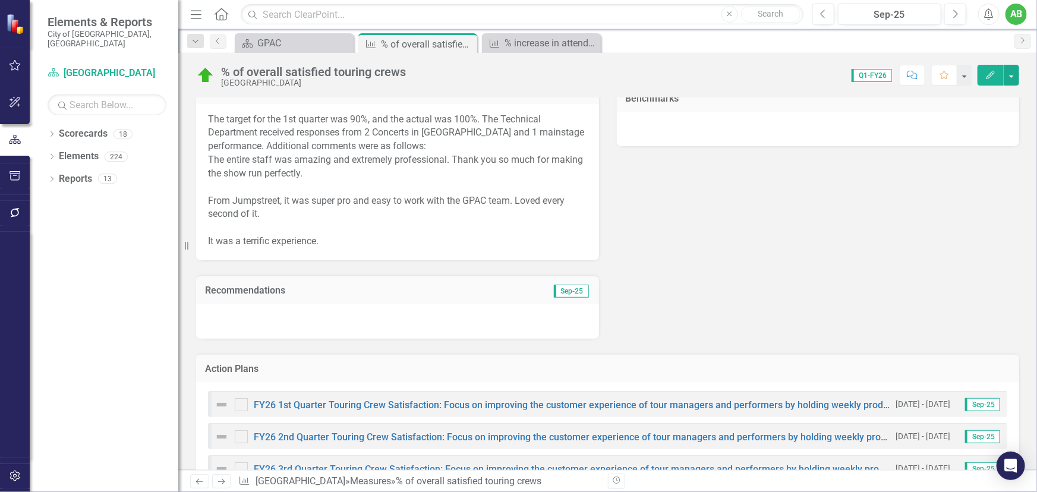
click at [267, 319] on div at bounding box center [397, 321] width 403 height 34
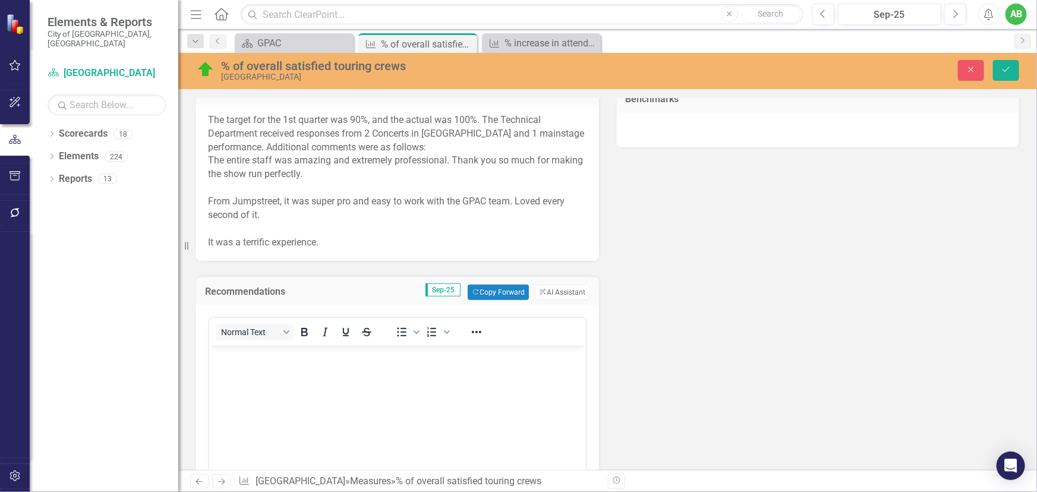
scroll to position [0, 0]
click at [264, 356] on p "Rich Text Area. Press ALT-0 for help." at bounding box center [397, 356] width 371 height 14
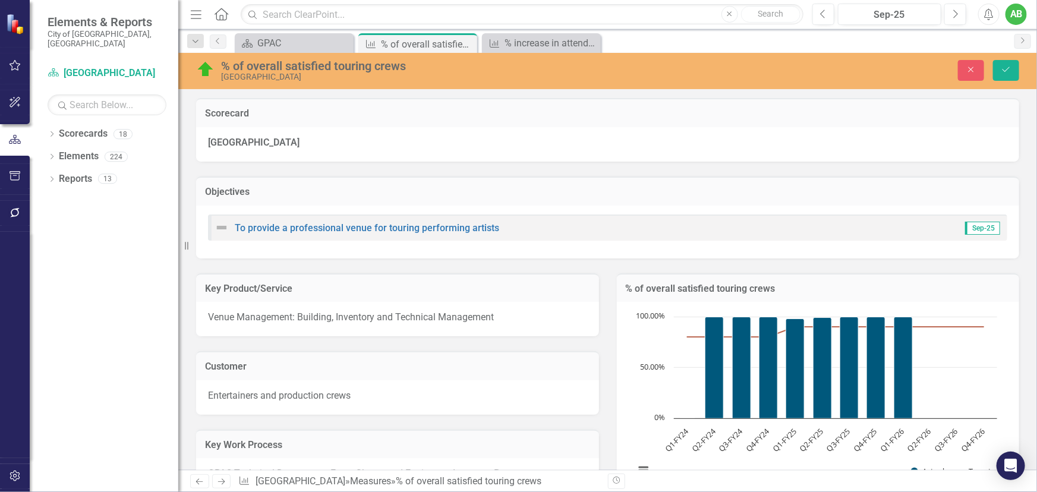
scroll to position [432, 0]
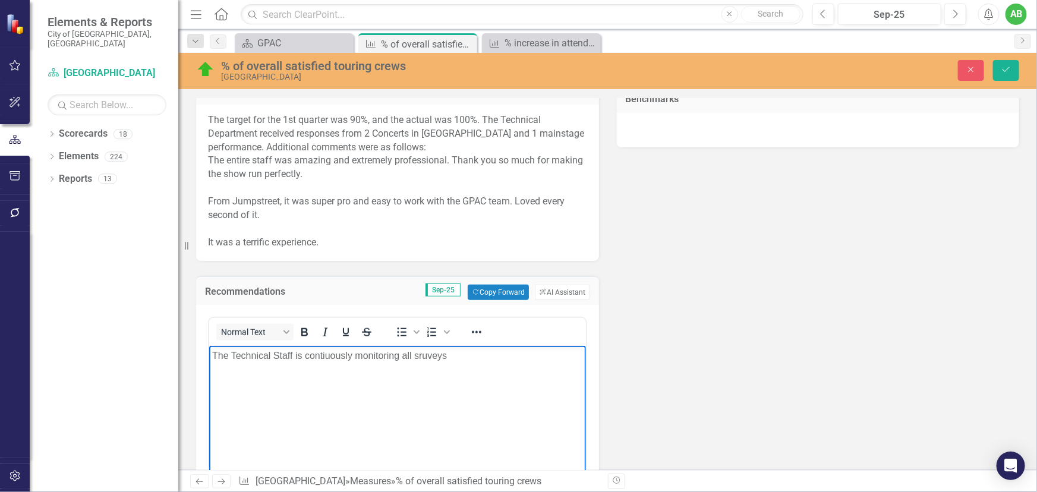
drag, startPoint x: 455, startPoint y: 356, endPoint x: 416, endPoint y: 360, distance: 39.4
click at [416, 360] on p "The Technical Staff is contiuously monitoring all sruveys" at bounding box center [397, 356] width 371 height 14
click at [327, 356] on p "The Technical Staff is contiuously monitoring all surveys" at bounding box center [397, 356] width 371 height 14
click at [324, 357] on p "The Technical Staff is contiuously monitoring all surveys" at bounding box center [397, 356] width 371 height 14
click at [508, 354] on p "The Technical Staff is continuously monitoring all surveys" at bounding box center [397, 356] width 371 height 14
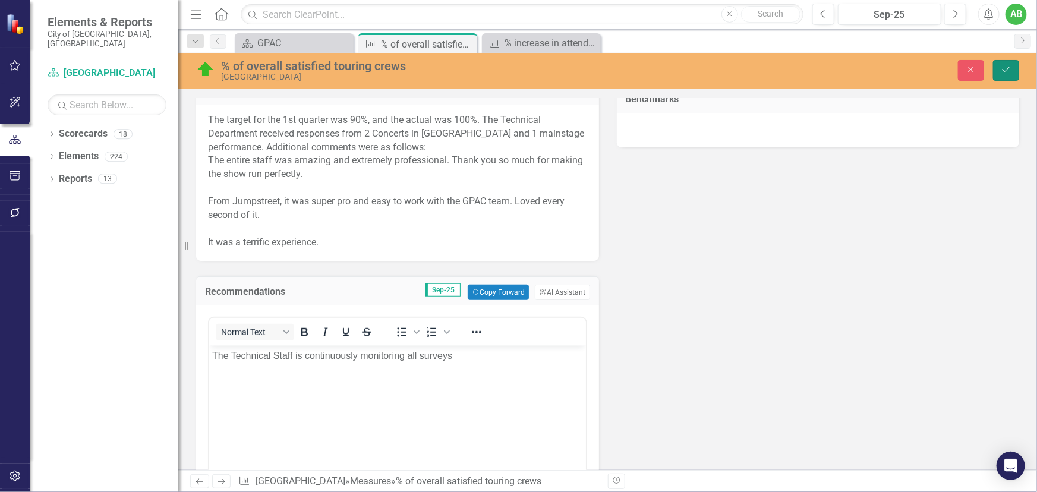
click at [1001, 67] on icon "Save" at bounding box center [1006, 69] width 11 height 8
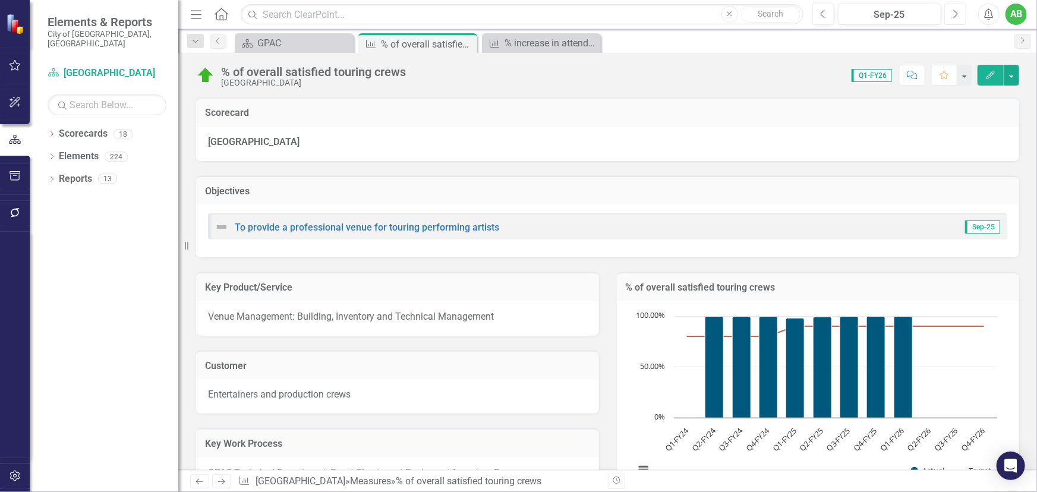
click at [958, 8] on button "Next" at bounding box center [955, 14] width 22 height 21
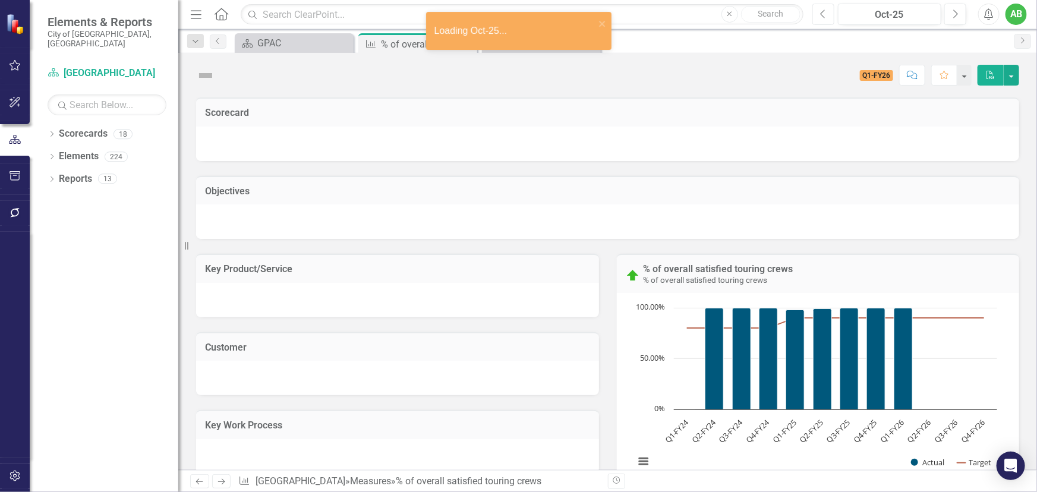
click at [823, 17] on icon "Previous" at bounding box center [823, 14] width 7 height 11
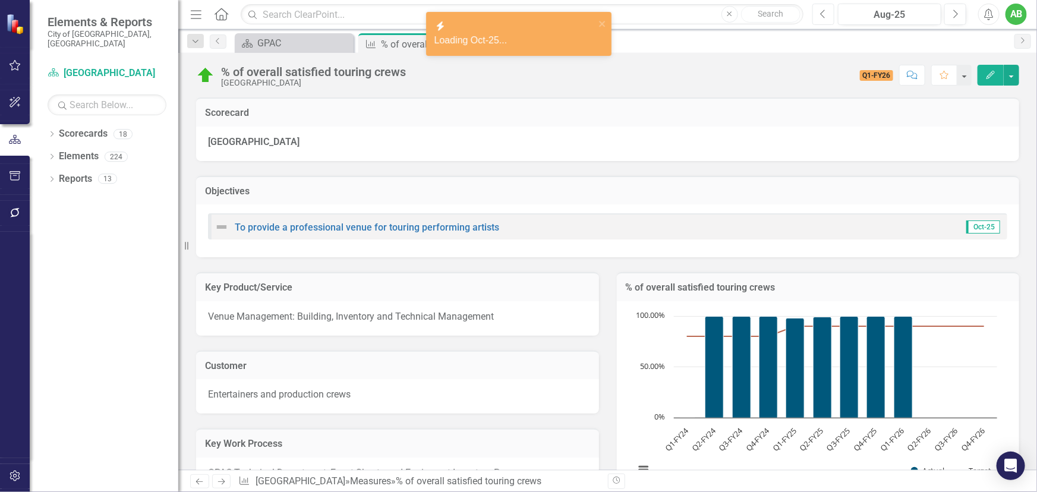
click at [823, 17] on icon "Previous" at bounding box center [823, 14] width 7 height 11
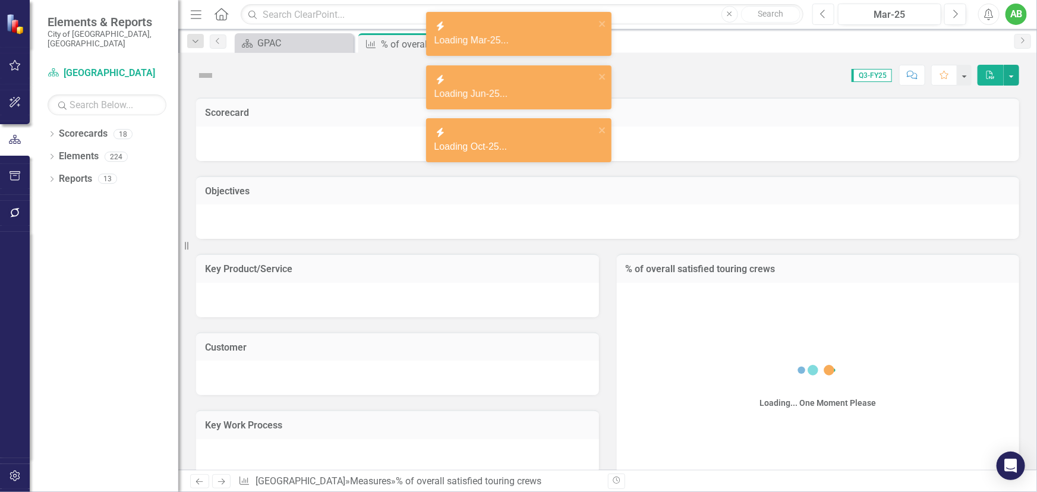
click at [823, 17] on icon "Previous" at bounding box center [823, 14] width 7 height 11
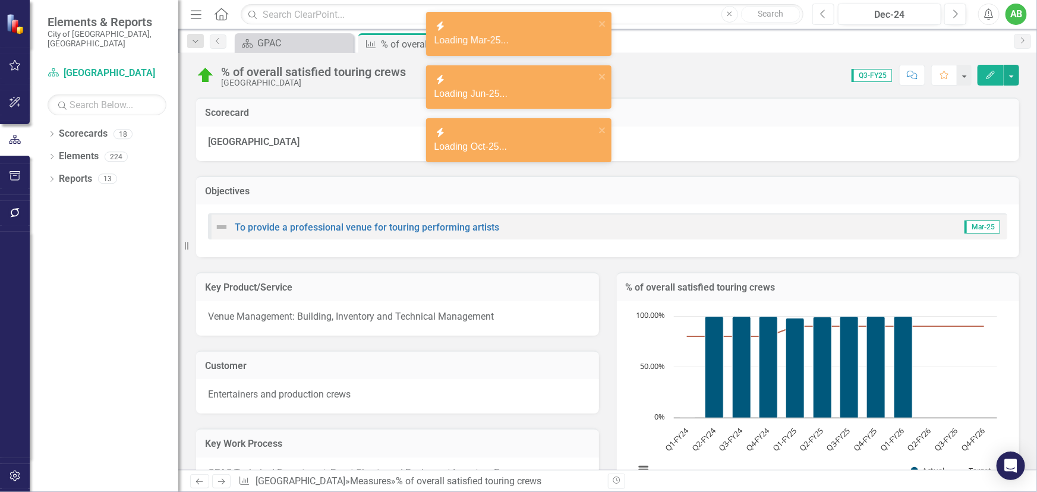
click at [823, 17] on icon "Previous" at bounding box center [823, 14] width 7 height 11
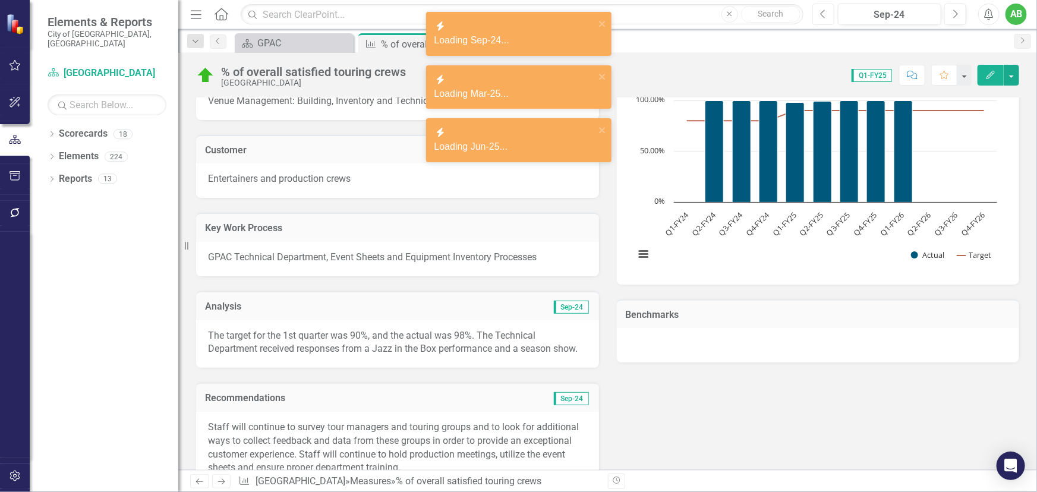
scroll to position [432, 0]
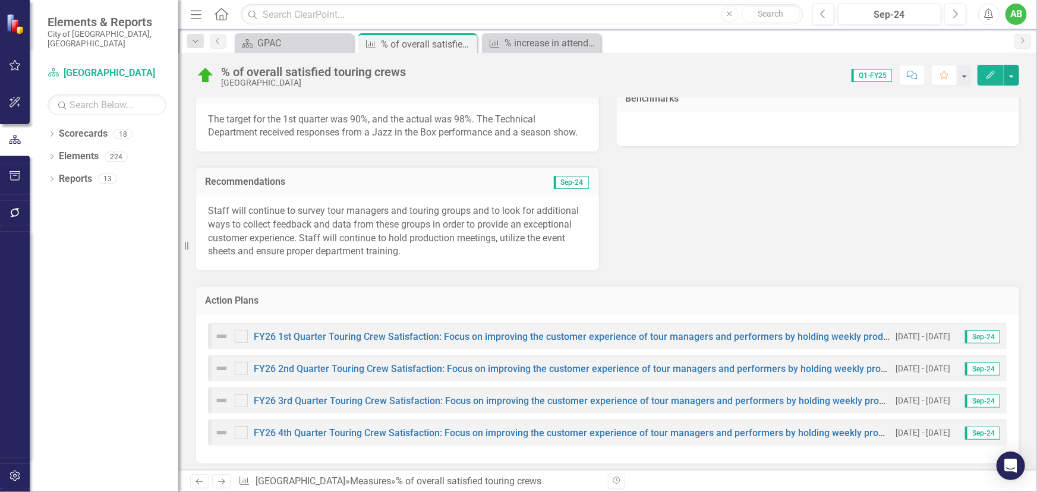
click at [399, 259] on p "Staff will continue to survey tour managers and touring groups and to look for …" at bounding box center [397, 231] width 379 height 54
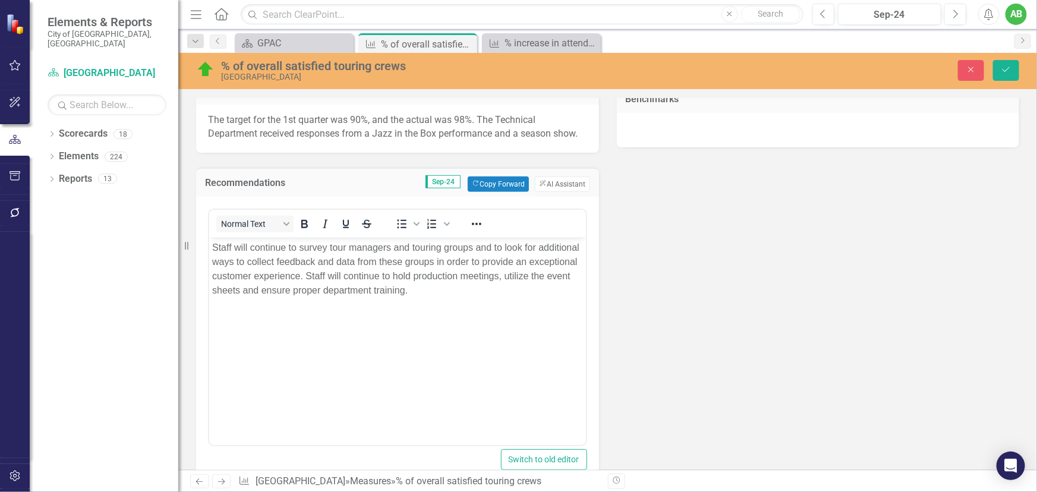
scroll to position [0, 0]
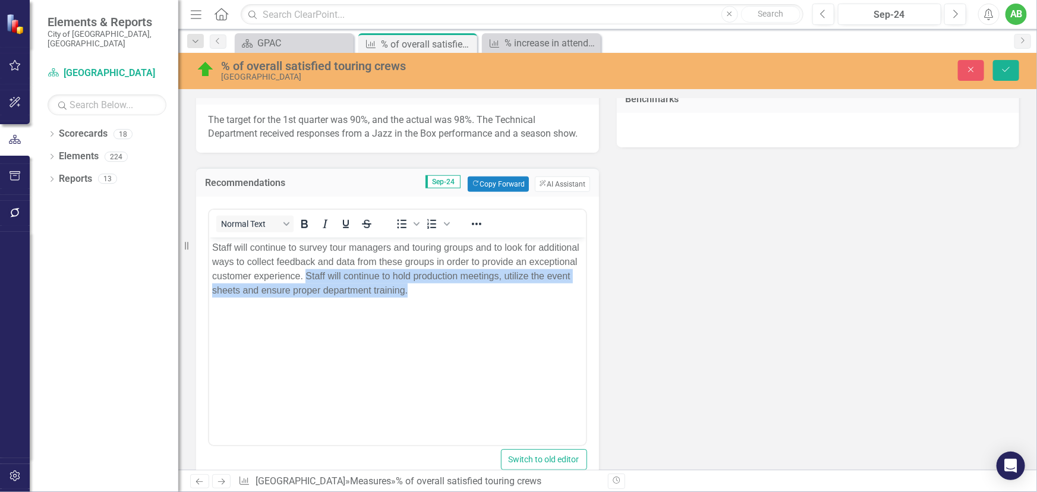
drag, startPoint x: 453, startPoint y: 287, endPoint x: 356, endPoint y: 276, distance: 98.0
click at [356, 276] on p "Staff will continue to survey tour managers and touring groups and to look for …" at bounding box center [397, 268] width 371 height 57
copy p "Staff will continue to hold production meetings, utilize the event sheets and e…"
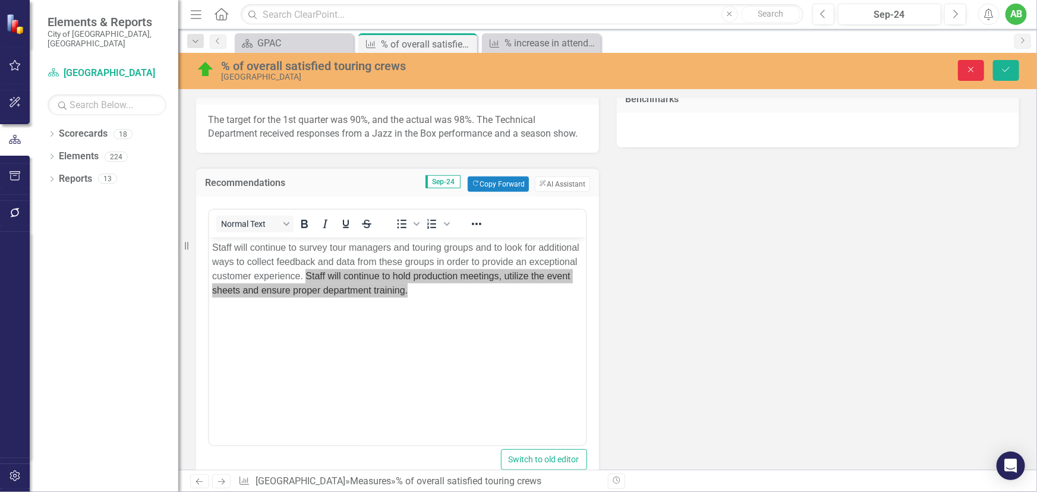
click at [963, 68] on button "Close" at bounding box center [971, 70] width 26 height 21
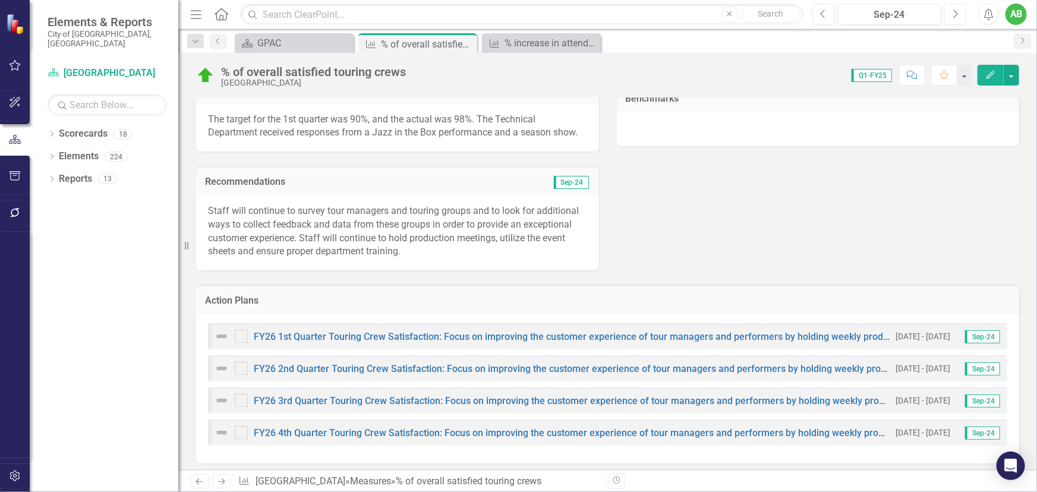
click at [959, 17] on button "Next" at bounding box center [955, 14] width 22 height 21
click at [958, 16] on icon "Next" at bounding box center [955, 14] width 7 height 11
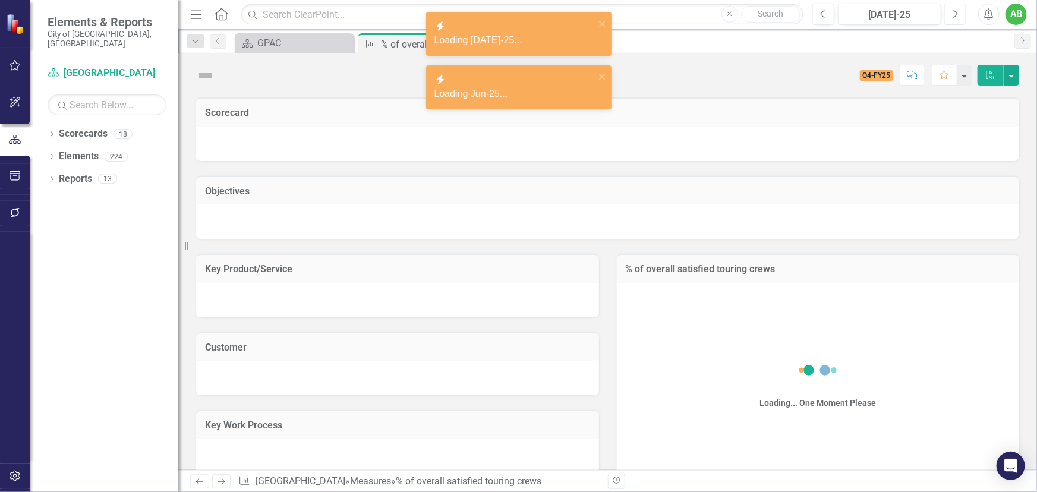
click at [958, 16] on icon "Next" at bounding box center [955, 14] width 7 height 11
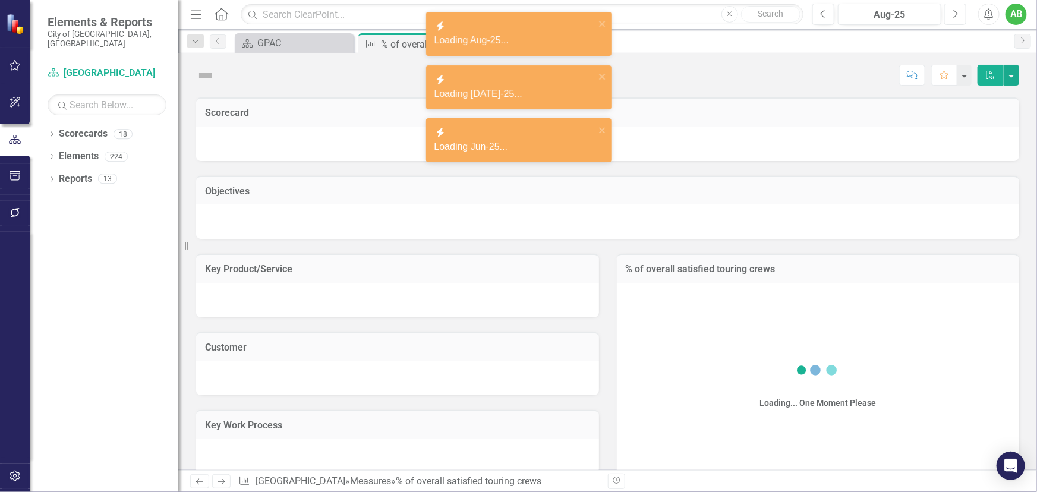
click at [958, 16] on icon "Next" at bounding box center [955, 14] width 7 height 11
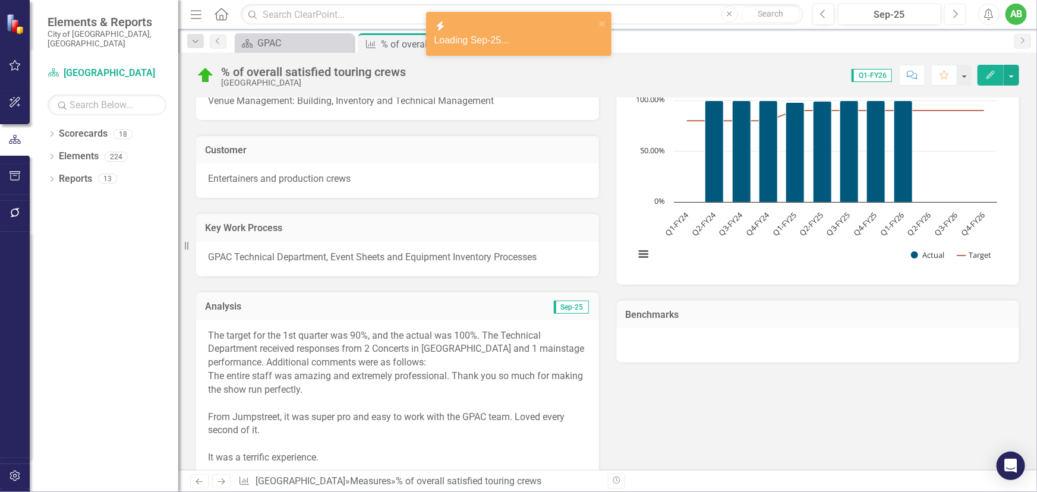
scroll to position [432, 0]
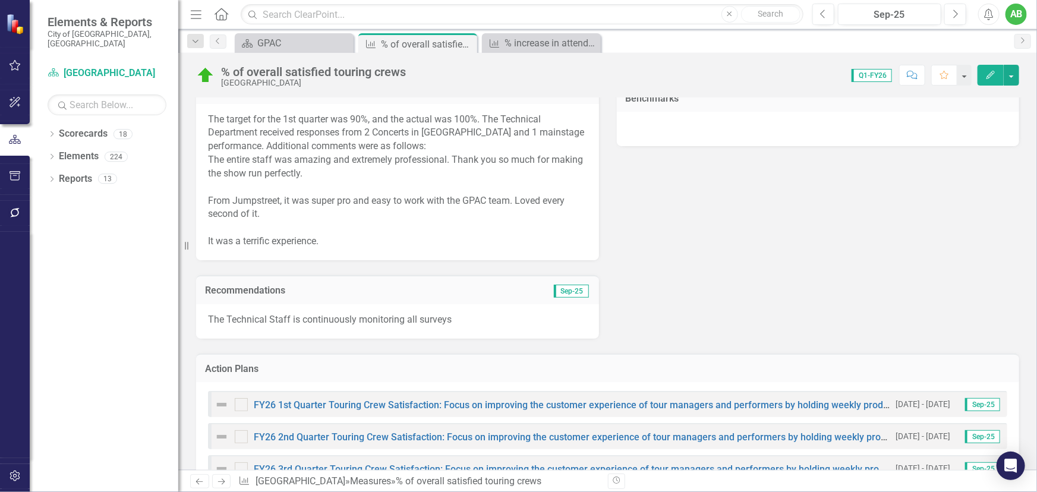
click at [462, 317] on p "The Technical Staff is continuously monitoring all surveys" at bounding box center [397, 320] width 379 height 14
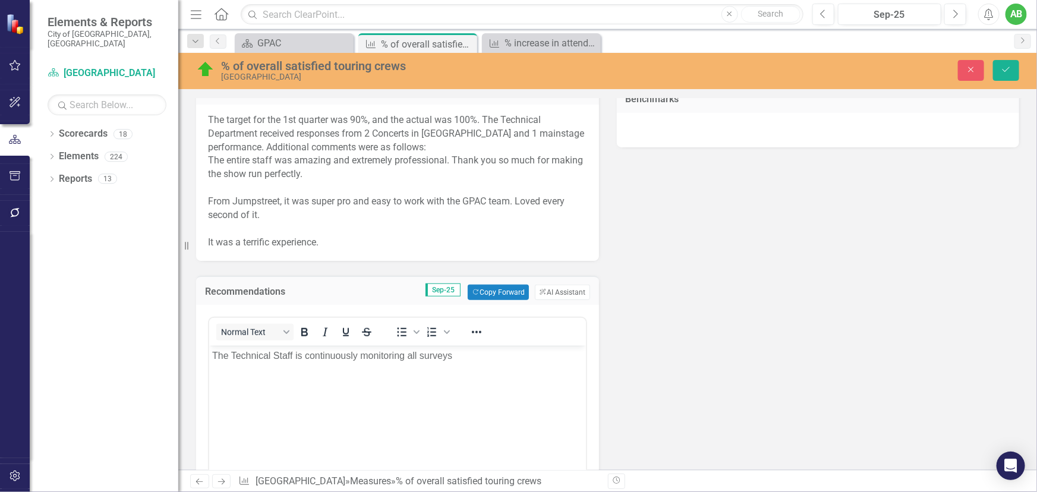
scroll to position [0, 0]
drag, startPoint x: 467, startPoint y: 358, endPoint x: 185, endPoint y: 369, distance: 281.9
click at [209, 369] on html "The Technical Staff is continuously monitoring all surveys" at bounding box center [397, 435] width 377 height 178
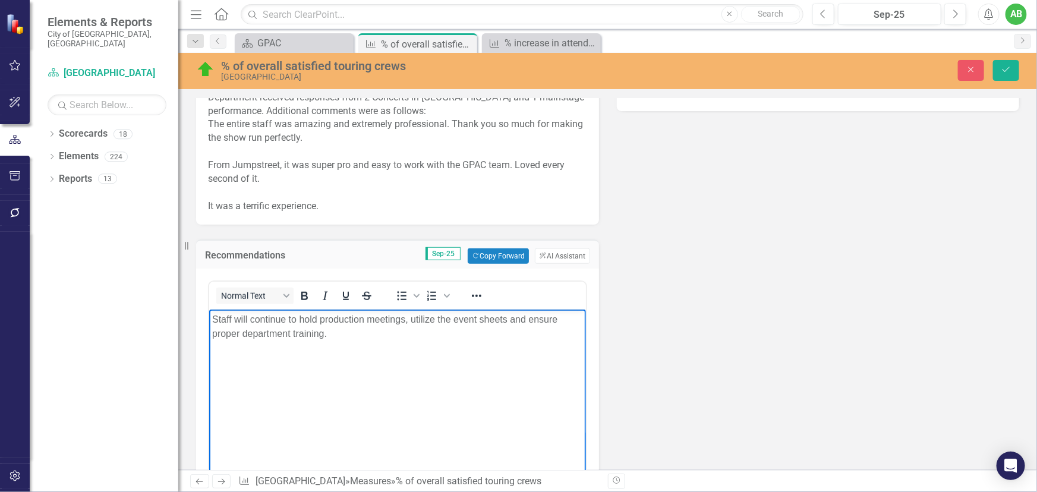
scroll to position [486, 0]
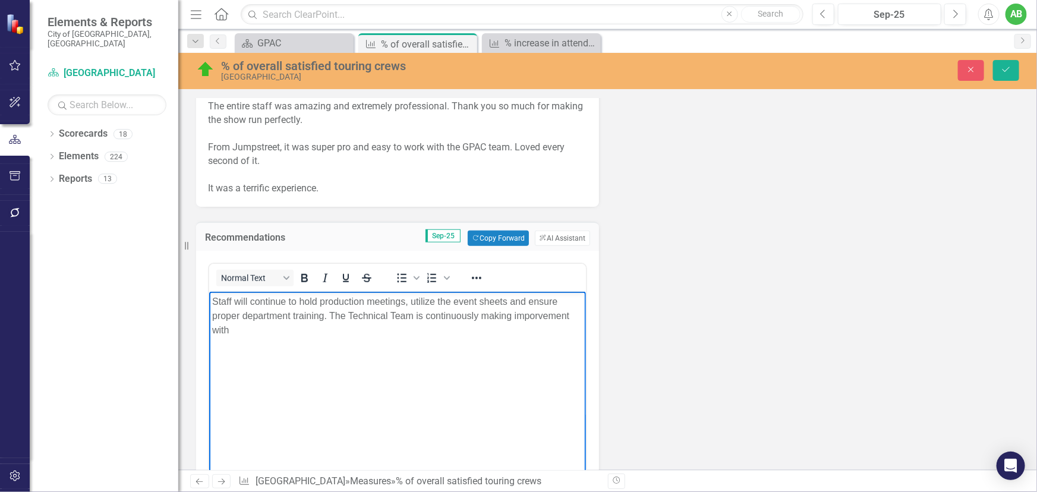
click at [332, 316] on p "Staff will continue to hold production meetings, utilize the event sheets and e…" at bounding box center [397, 316] width 371 height 43
click at [363, 317] on p "Staff will continue to hold production meetings, utilize the event sheets and e…" at bounding box center [397, 316] width 371 height 43
click at [268, 330] on p "Staff will continue to hold production meetings, utilize the event sheets and e…" at bounding box center [397, 316] width 371 height 43
click at [310, 332] on p "Staff will continue to hold production meetings, utilize the event sheets and e…" at bounding box center [397, 316] width 371 height 43
click at [231, 330] on p "Staff will continue to hold production meetings, utilize the event sheets and e…" at bounding box center [397, 316] width 371 height 43
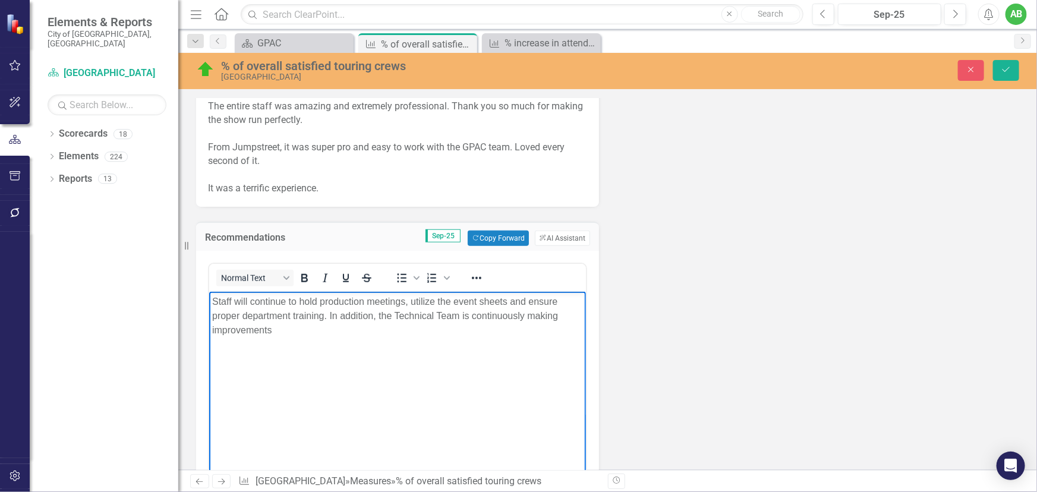
click at [289, 333] on p "Staff will continue to hold production meetings, utilize the event sheets and e…" at bounding box center [397, 316] width 371 height 43
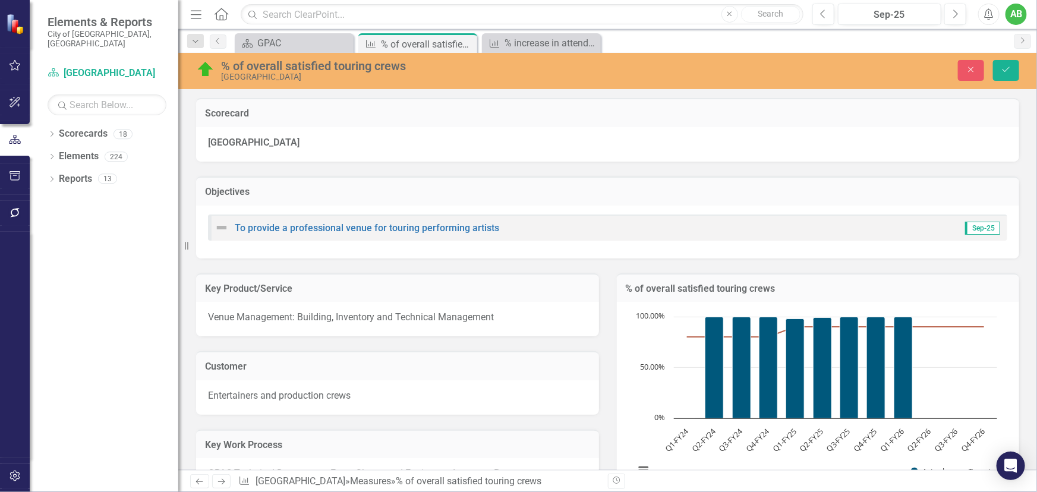
scroll to position [486, 0]
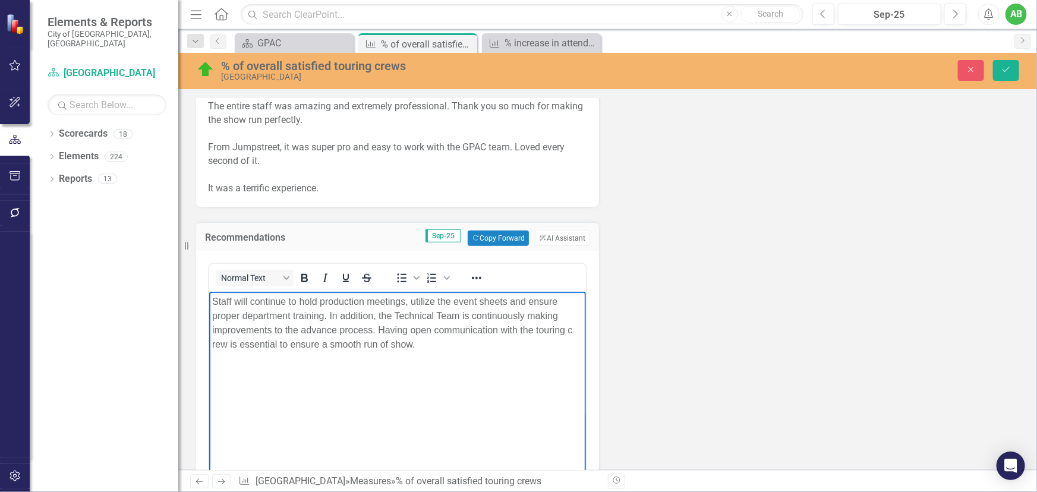
click at [212, 348] on p "Staff will continue to hold production meetings, utilize the event sheets and e…" at bounding box center [397, 323] width 371 height 57
click at [433, 343] on p "Staff will continue to hold production meetings, utilize the event sheets and e…" at bounding box center [397, 323] width 371 height 57
click at [305, 330] on p "Staff will continue to hold production meetings, utilize the event sheets and e…" at bounding box center [397, 323] width 371 height 57
click at [1002, 68] on icon "Save" at bounding box center [1006, 69] width 11 height 8
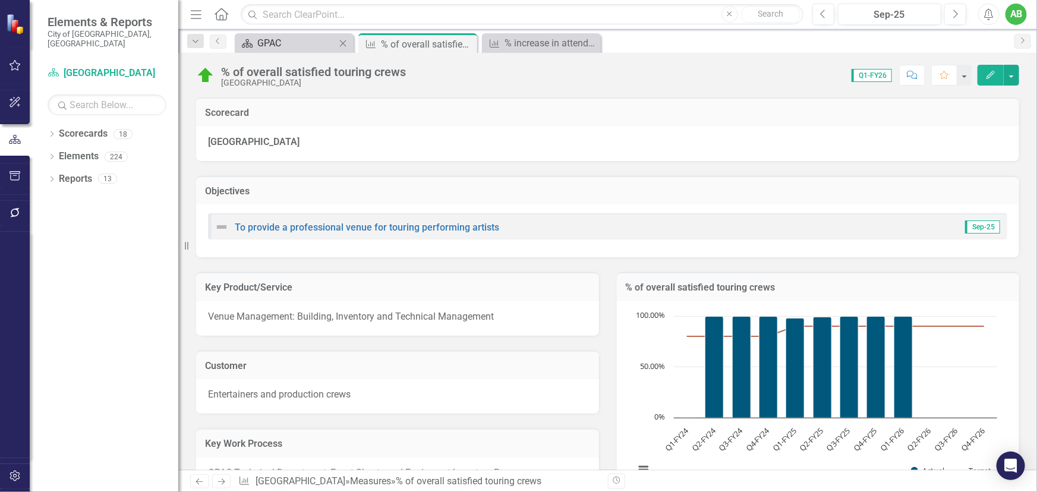
click at [264, 37] on div "GPAC" at bounding box center [296, 43] width 78 height 15
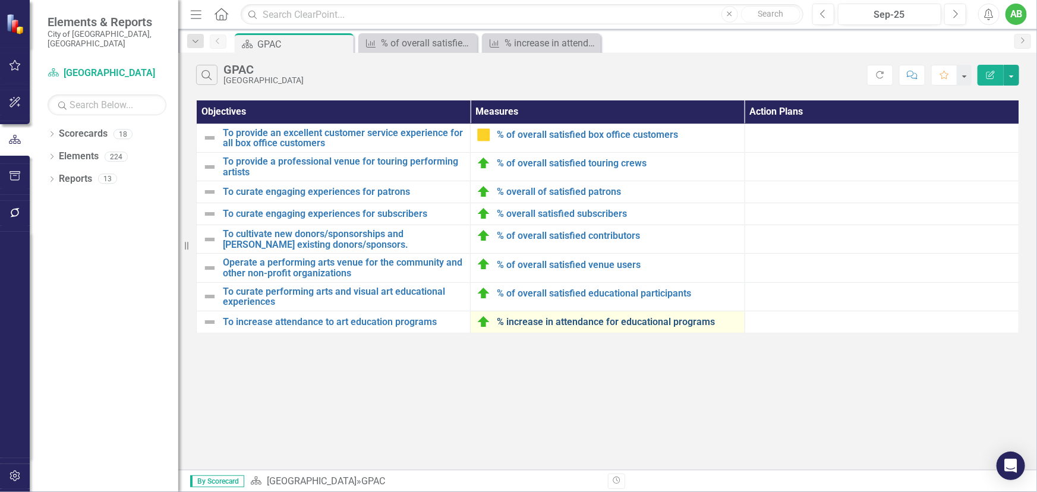
click at [575, 320] on link "% increase in attendance for educational programs" at bounding box center [617, 322] width 241 height 11
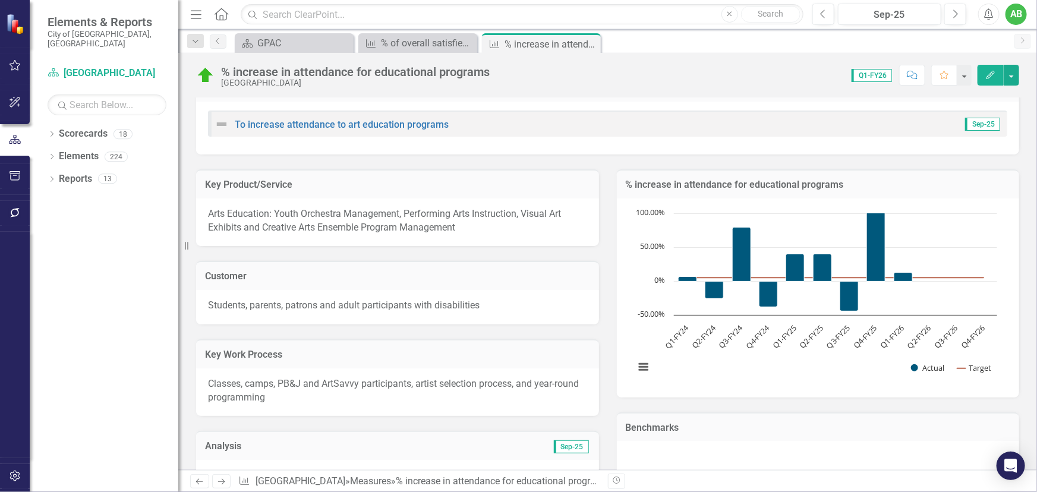
scroll to position [216, 0]
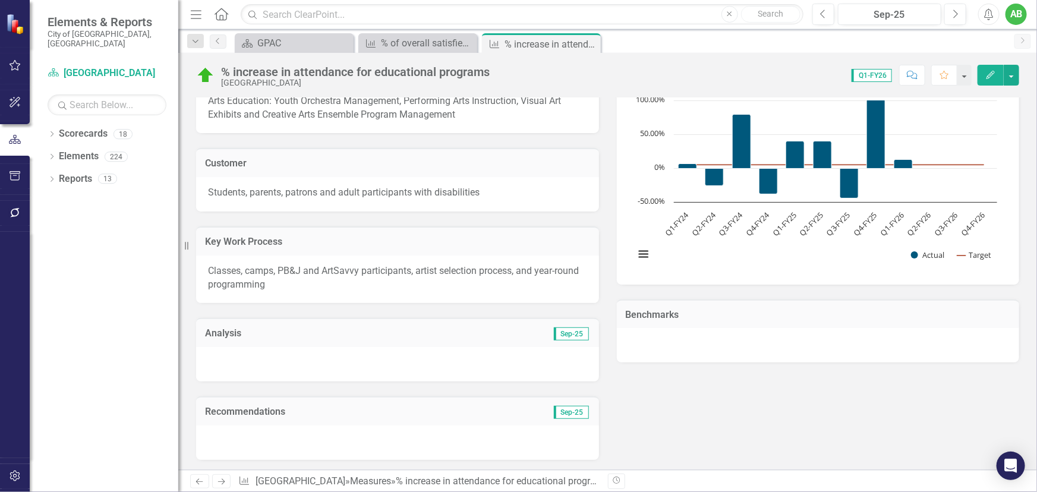
click at [367, 358] on div at bounding box center [397, 364] width 403 height 34
click at [363, 357] on div at bounding box center [397, 364] width 403 height 34
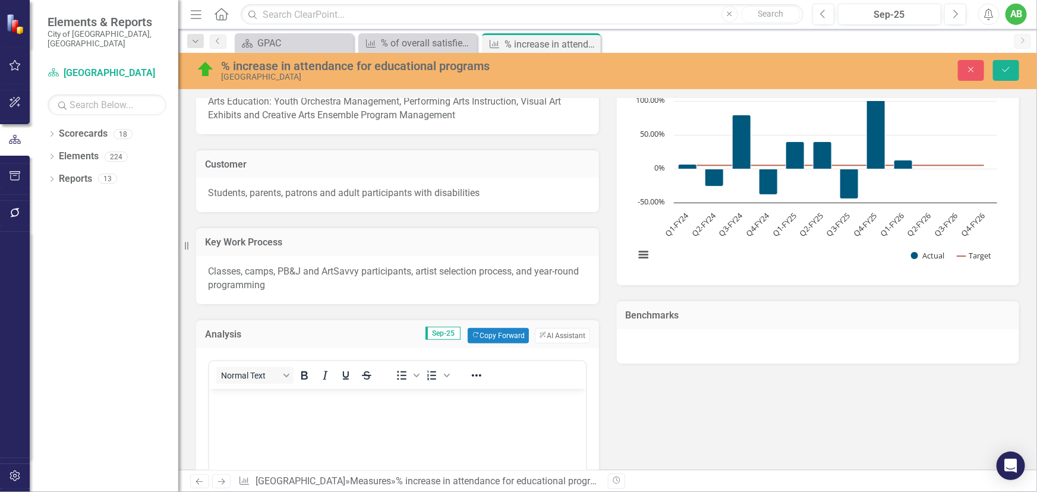
scroll to position [0, 0]
click at [329, 404] on p "Rich Text Area. Press ALT-0 for help." at bounding box center [397, 399] width 371 height 14
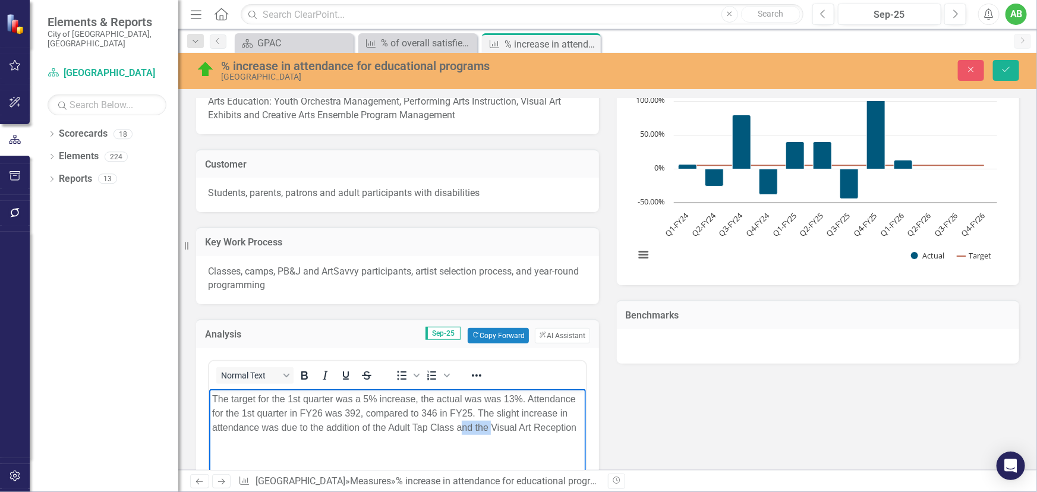
drag, startPoint x: 489, startPoint y: 428, endPoint x: 462, endPoint y: 430, distance: 26.8
click at [462, 430] on p "The target for the 1st quarter was a 5% increase, the actual was was 13%. Atten…" at bounding box center [397, 413] width 371 height 43
click at [262, 446] on p "The target for the 1st quarter was a 5% increase, the actual was was 13%. Atten…" at bounding box center [397, 420] width 371 height 57
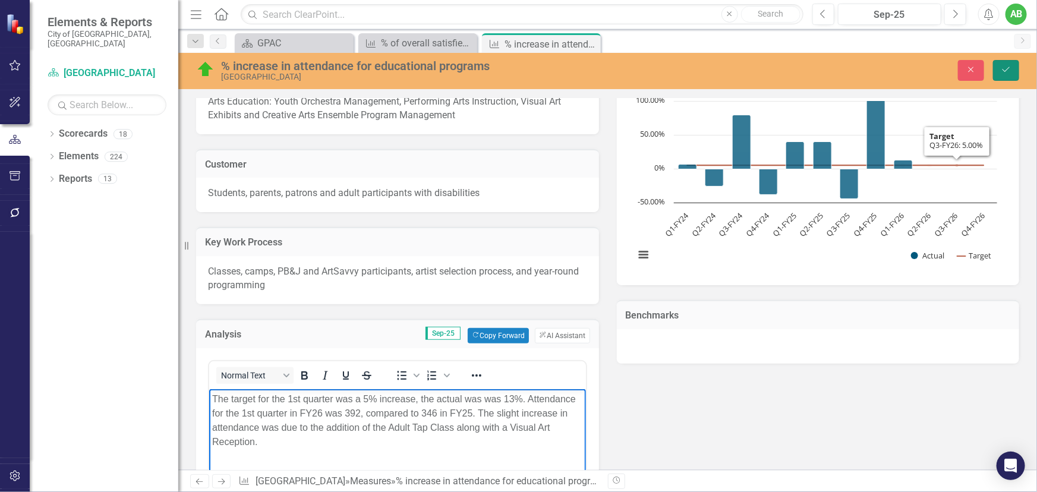
click at [1003, 64] on button "Save" at bounding box center [1006, 70] width 26 height 21
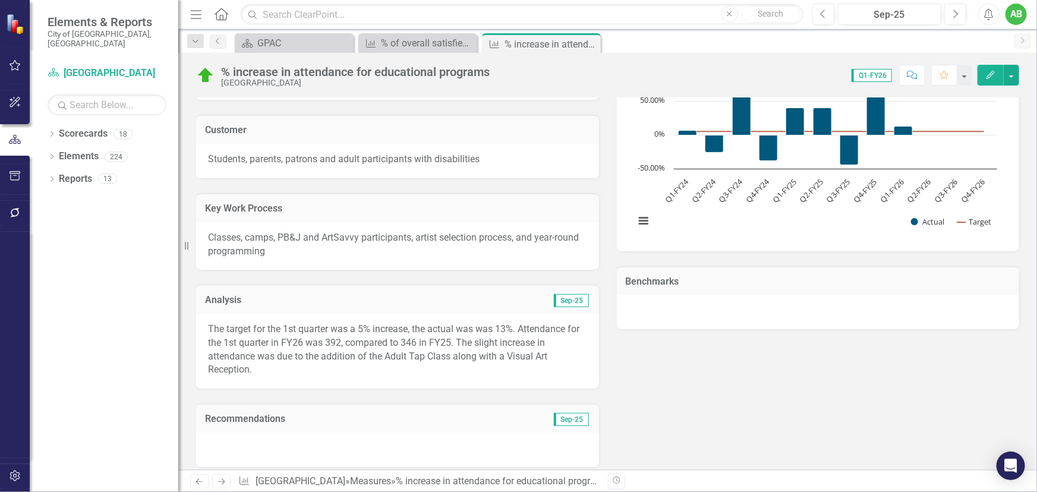
scroll to position [378, 0]
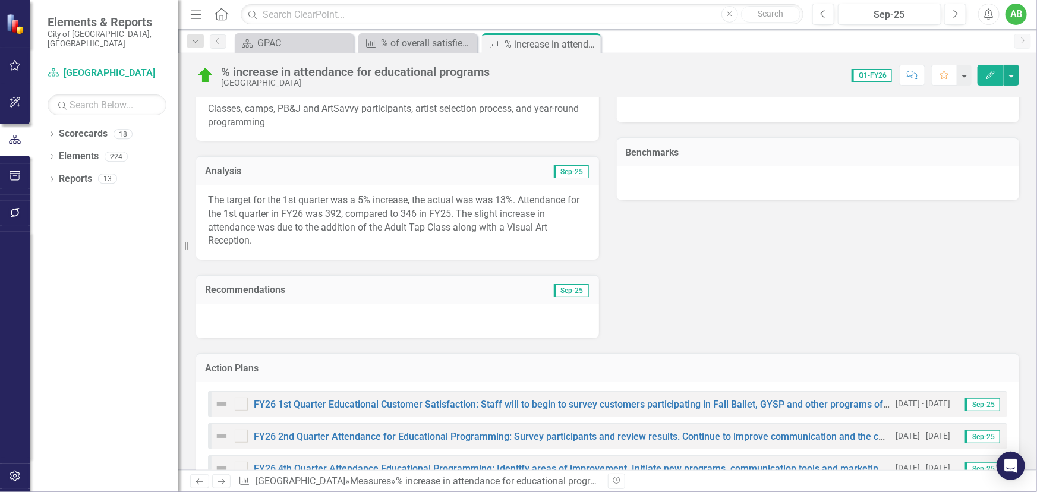
click at [434, 252] on div "The target for the 1st quarter was a 5% increase, the actual was was 13%. Atten…" at bounding box center [397, 222] width 403 height 75
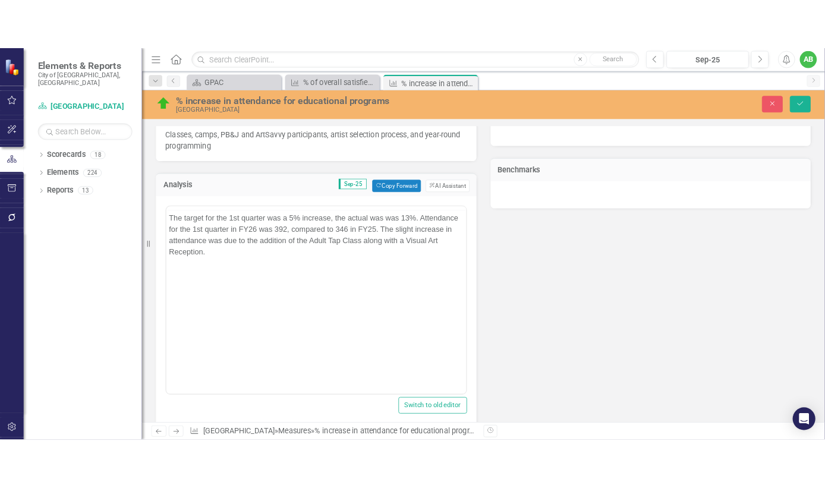
scroll to position [0, 0]
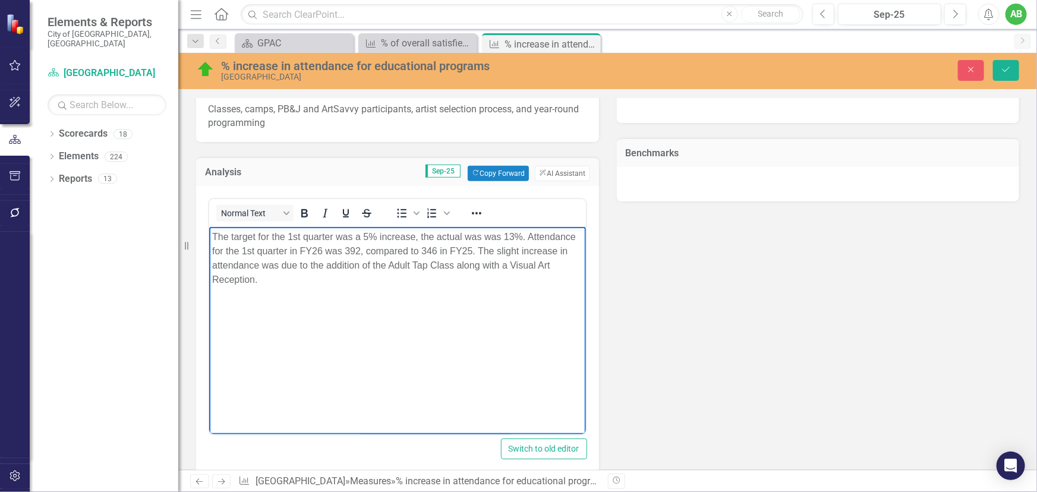
click at [312, 288] on body "The target for the 1st quarter was a 5% increase, the actual was was 13%. Atten…" at bounding box center [397, 315] width 377 height 178
click at [487, 279] on p "The target for the 1st quarter was a 5% increase, the actual was was 13%. Atten…" at bounding box center [397, 264] width 371 height 71
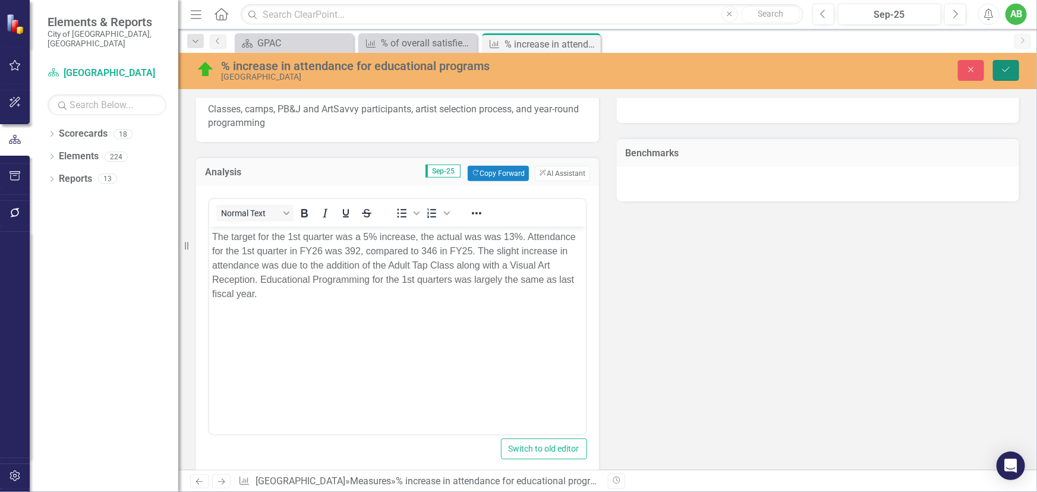
click at [1009, 66] on icon "Save" at bounding box center [1006, 69] width 11 height 8
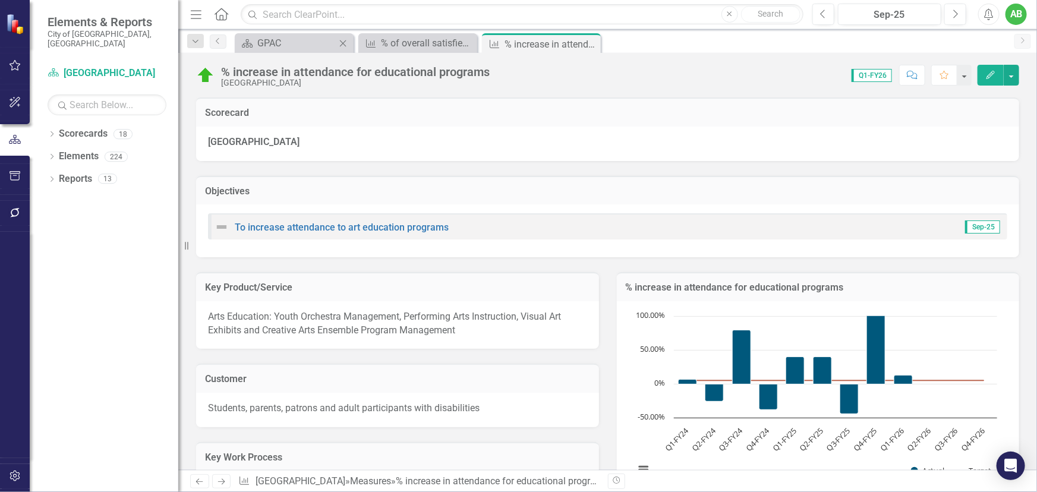
click at [277, 34] on div "Scorecard GPAC Close" at bounding box center [294, 43] width 119 height 20
click at [285, 41] on div "GPAC" at bounding box center [296, 43] width 78 height 15
